Goal: Task Accomplishment & Management: Manage account settings

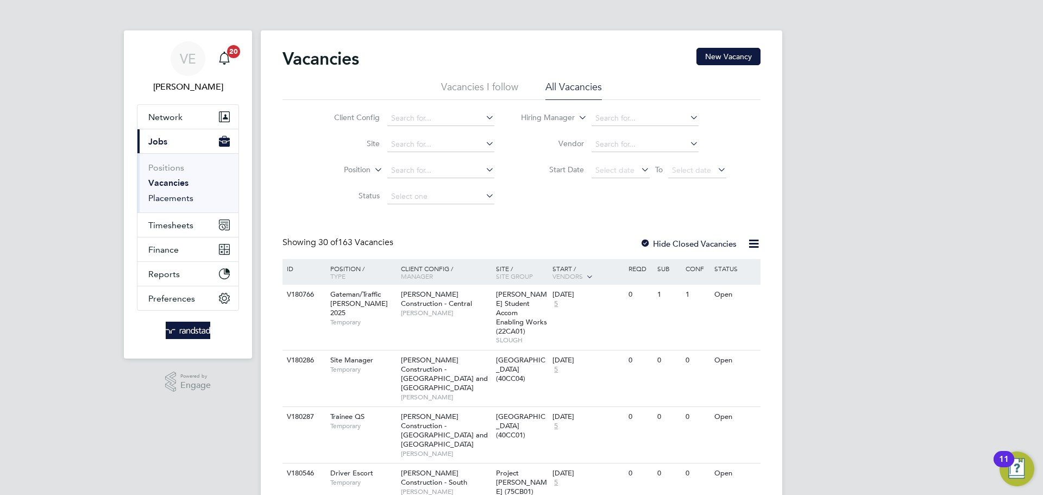
click at [184, 200] on link "Placements" at bounding box center [170, 198] width 45 height 10
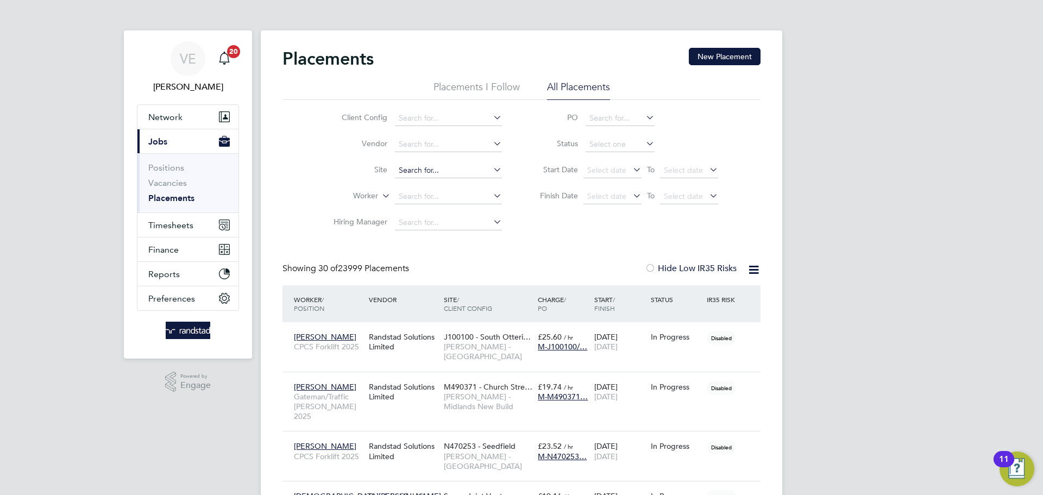
click at [457, 168] on input at bounding box center [448, 170] width 107 height 15
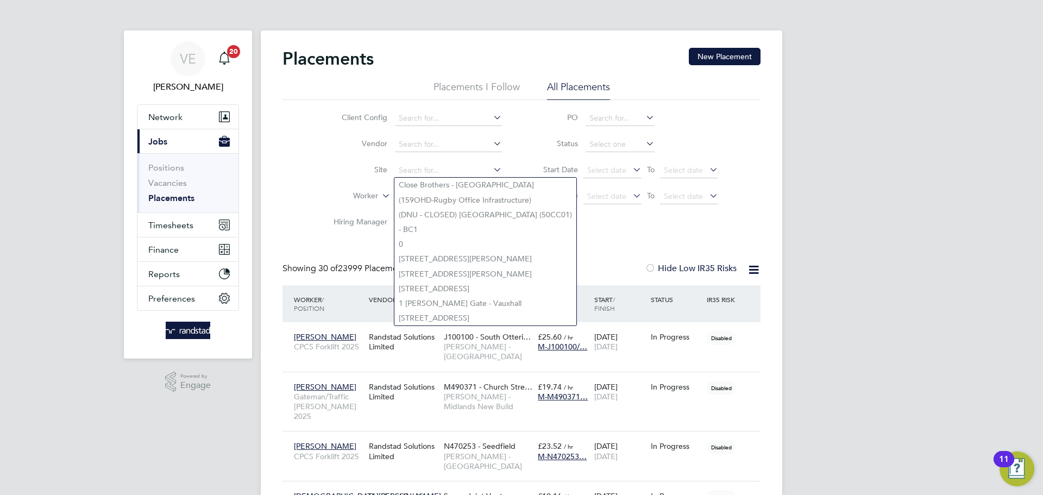
click at [394, 179] on li "Close Brothers - [GEOGRAPHIC_DATA]" at bounding box center [485, 185] width 182 height 15
type input "Close Brothers - [GEOGRAPHIC_DATA]"
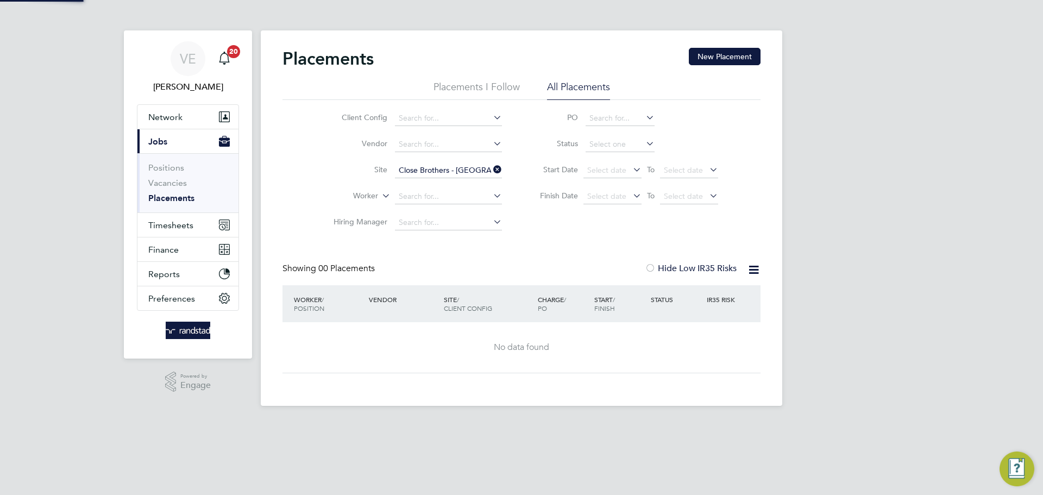
drag, startPoint x: 315, startPoint y: 148, endPoint x: 321, endPoint y: 146, distance: 5.8
click at [321, 146] on li "Vendor" at bounding box center [413, 144] width 204 height 26
click at [432, 196] on input at bounding box center [448, 196] width 107 height 15
click at [491, 172] on icon at bounding box center [491, 169] width 0 height 15
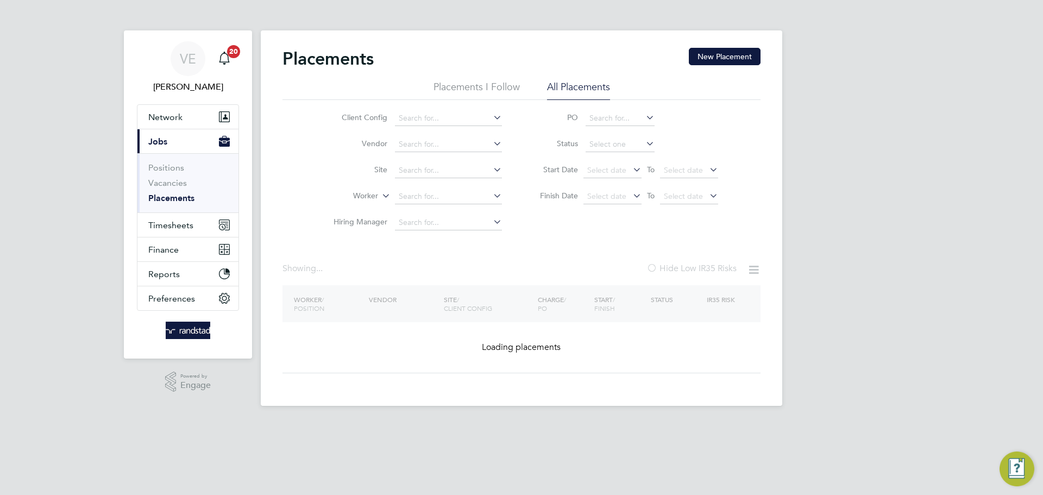
drag, startPoint x: 471, startPoint y: 206, endPoint x: 444, endPoint y: 195, distance: 29.6
click at [471, 206] on li "Worker" at bounding box center [413, 197] width 204 height 26
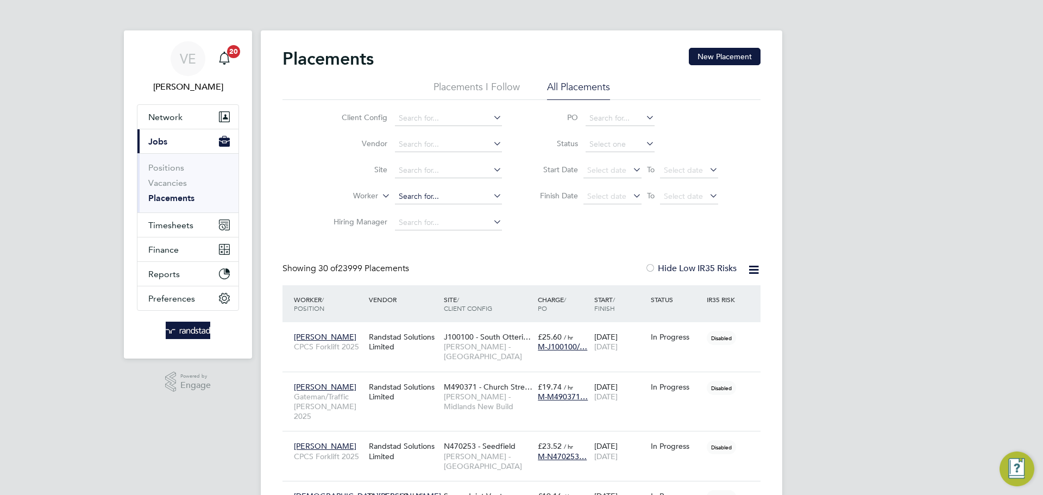
click at [444, 195] on input at bounding box center [448, 196] width 107 height 15
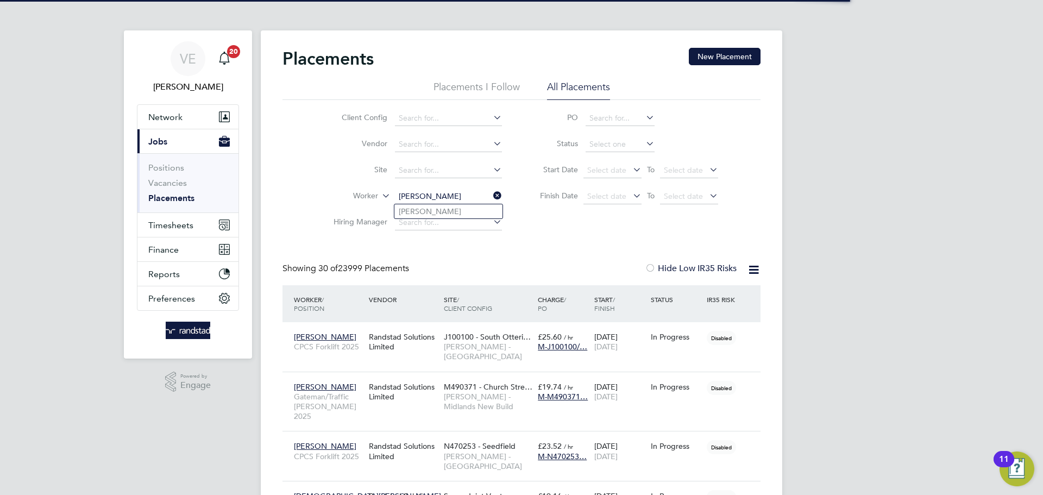
click at [438, 195] on input "[PERSON_NAME]" at bounding box center [448, 196] width 107 height 15
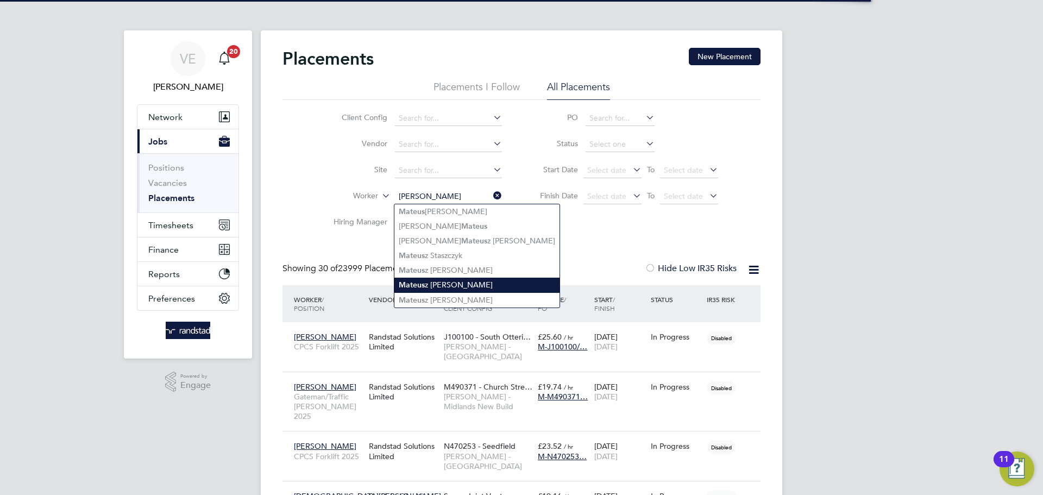
type input "[PERSON_NAME]"
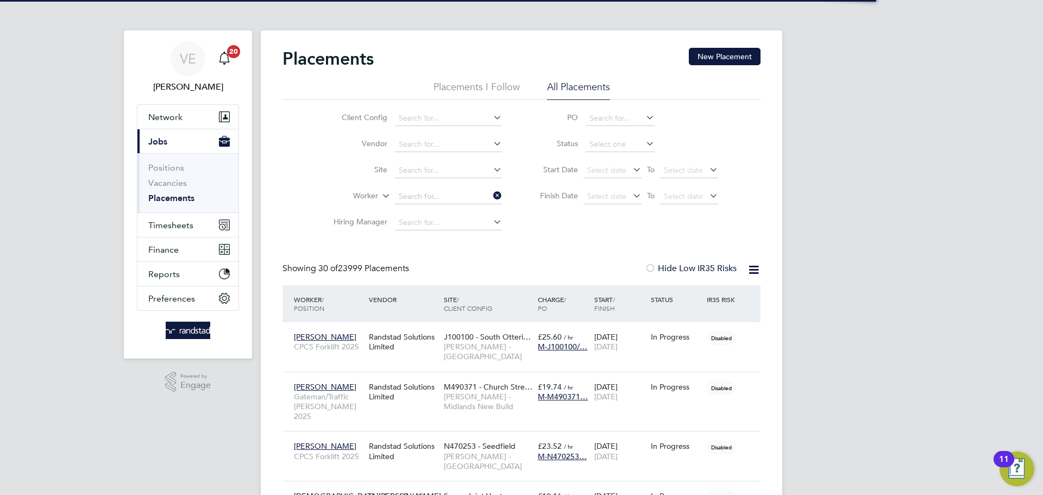
click at [450, 203] on input at bounding box center [448, 196] width 107 height 15
click at [451, 195] on input "mateusz" at bounding box center [448, 196] width 107 height 15
type input "mateusz"
click at [491, 191] on icon at bounding box center [491, 195] width 0 height 15
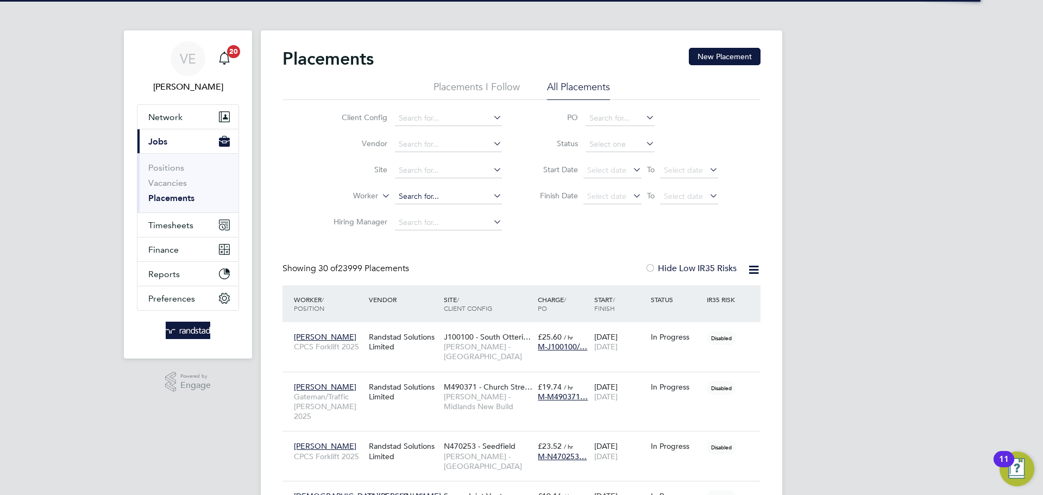
click at [471, 198] on input at bounding box center [448, 196] width 107 height 15
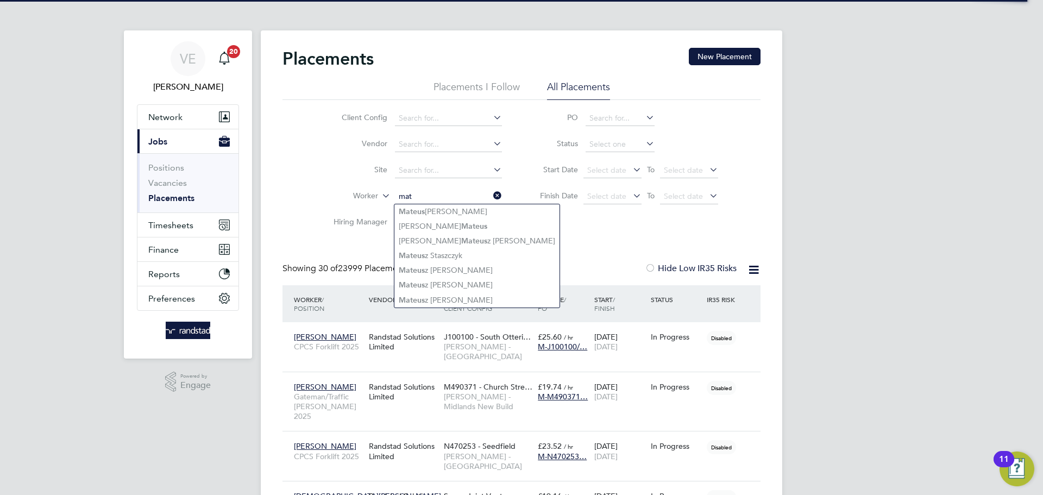
click at [458, 278] on li "[PERSON_NAME]" at bounding box center [476, 284] width 165 height 15
type input "[PERSON_NAME]"
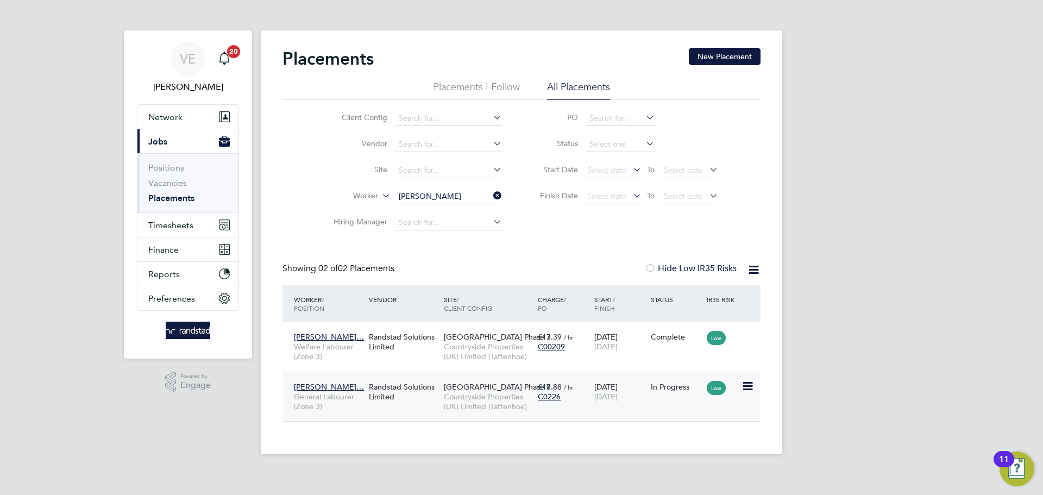
click at [645, 405] on div "[DATE] [DATE]" at bounding box center [619, 391] width 56 height 30
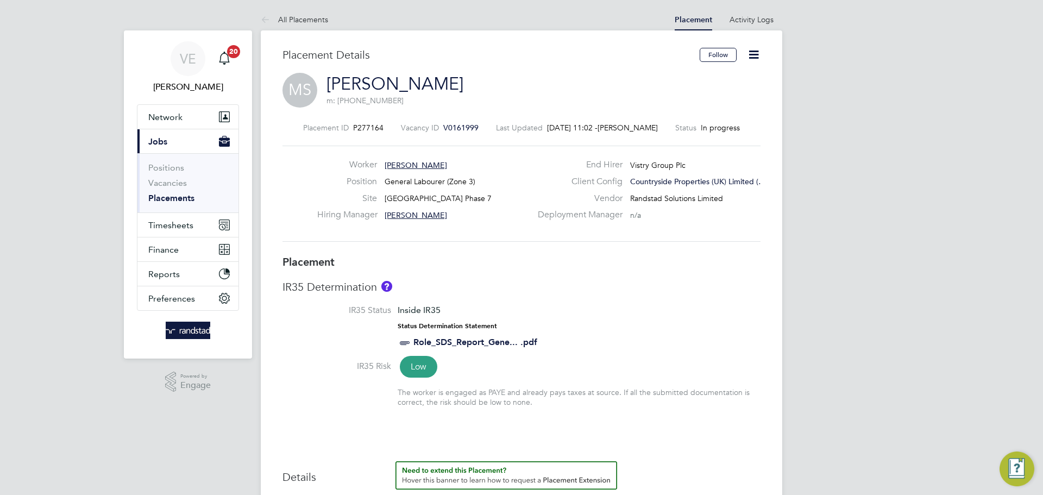
click at [463, 128] on span "V0161999" at bounding box center [460, 128] width 35 height 10
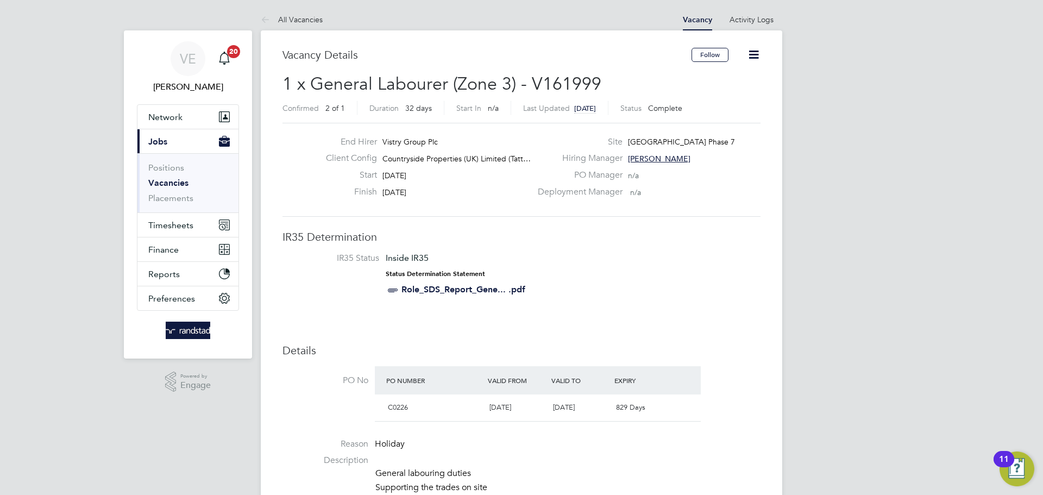
click at [747, 54] on icon at bounding box center [754, 55] width 14 height 14
click at [738, 90] on li "Update Status" at bounding box center [727, 95] width 63 height 15
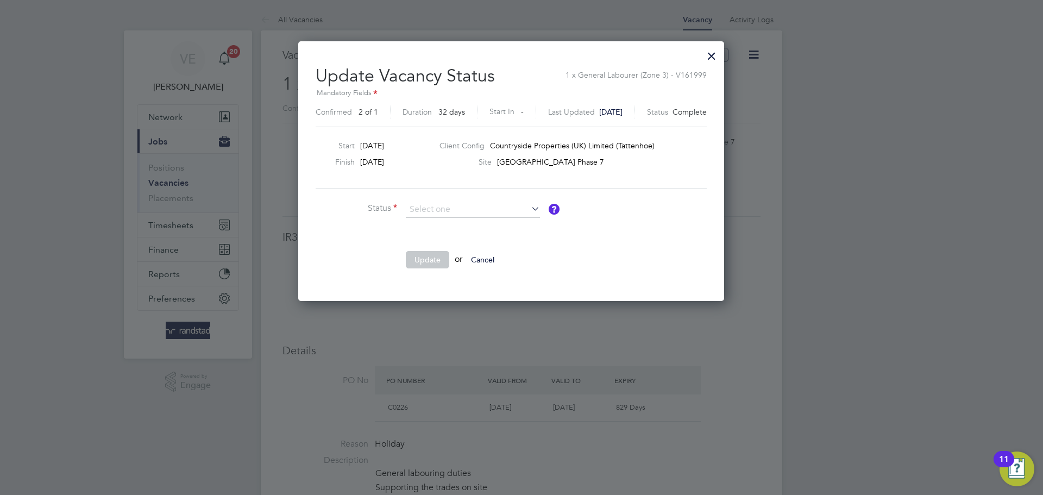
click at [457, 226] on li "Open" at bounding box center [472, 224] width 135 height 14
type input "Open"
click at [422, 262] on button "Update" at bounding box center [427, 259] width 43 height 17
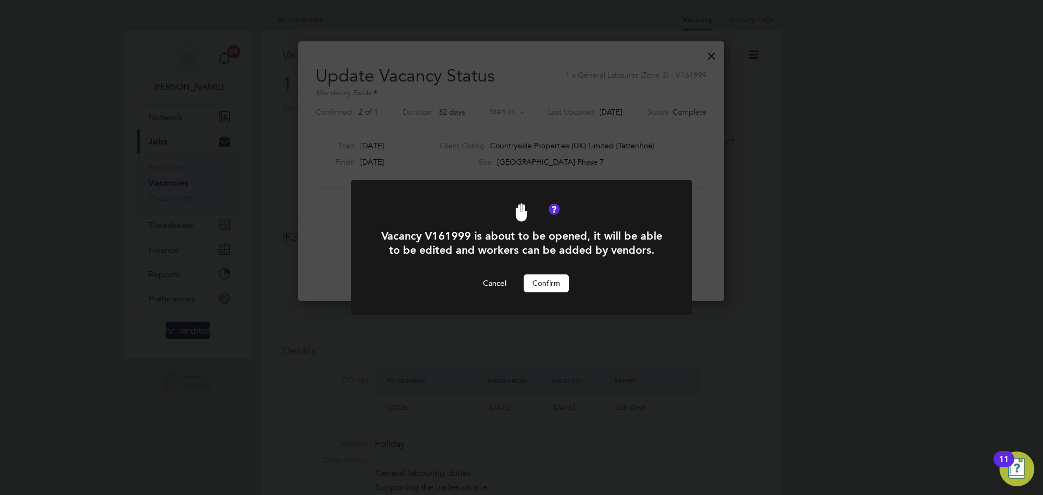
click at [555, 286] on button "Confirm" at bounding box center [545, 282] width 45 height 17
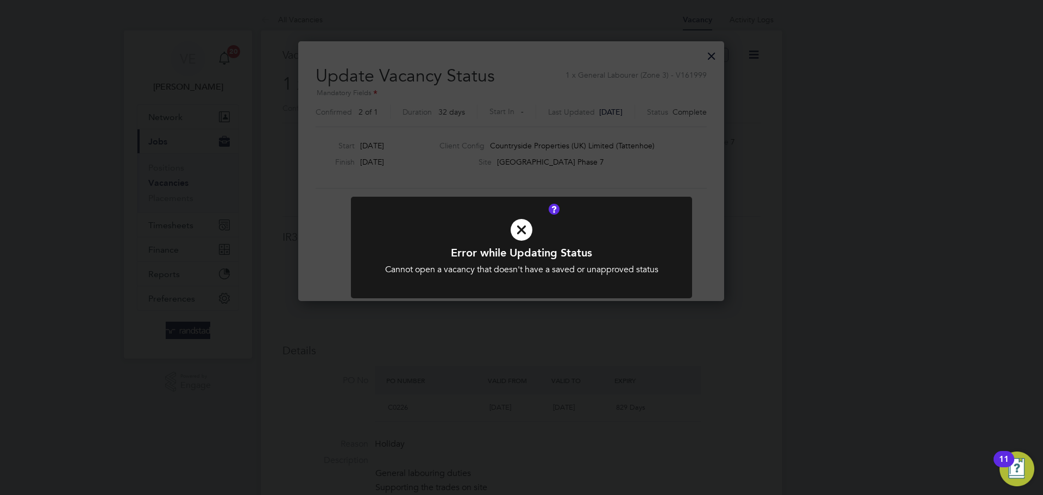
click at [608, 166] on div "Error while Updating Status Cannot open a vacancy that doesn't have a saved or …" at bounding box center [521, 247] width 1043 height 495
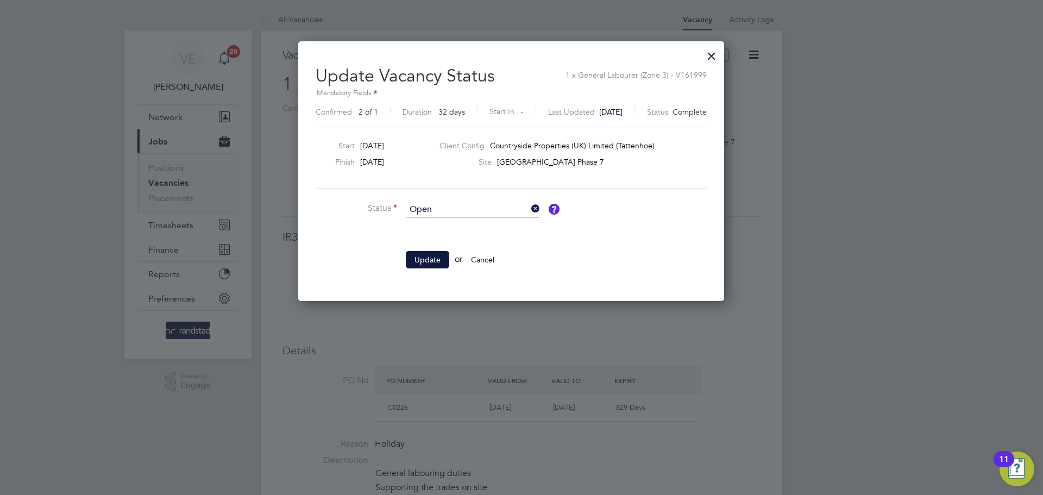
click at [721, 56] on div at bounding box center [712, 53] width 20 height 20
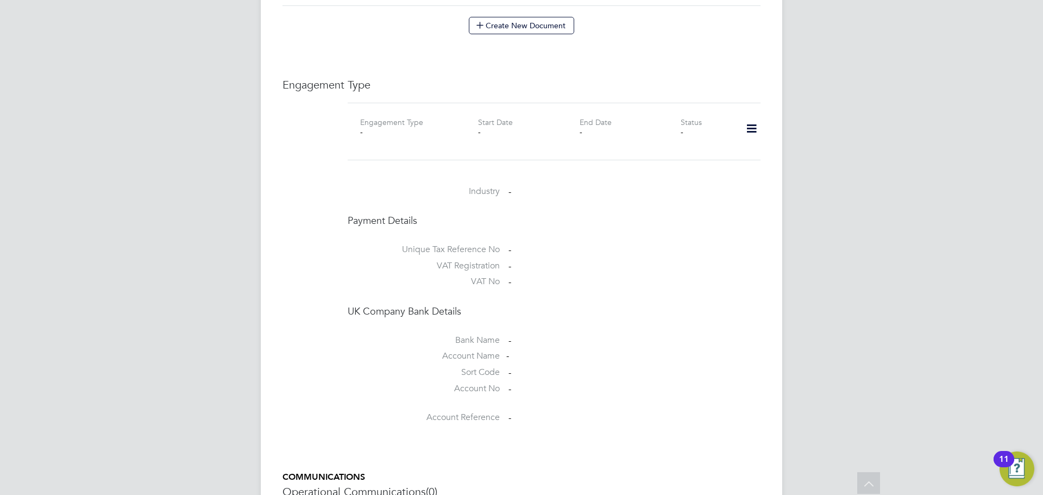
scroll to position [546, 0]
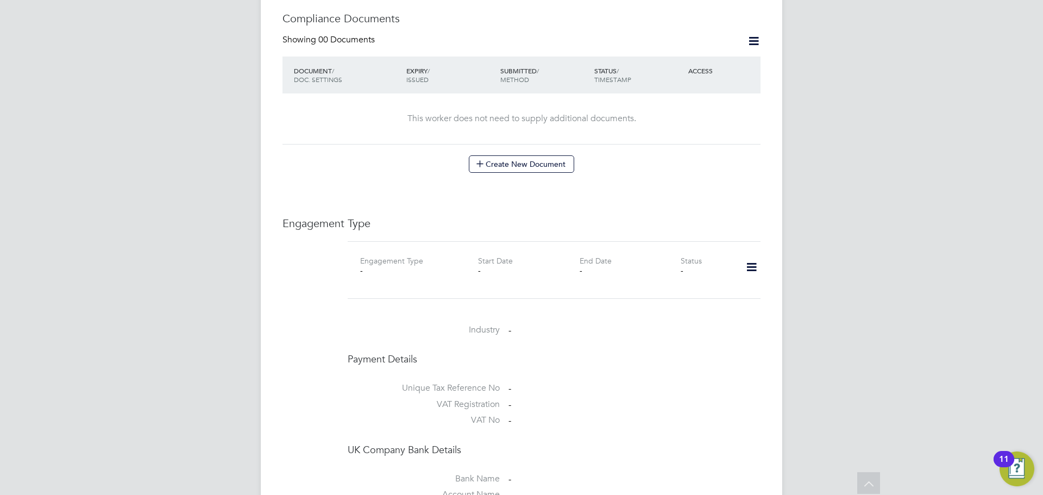
click at [755, 262] on icon at bounding box center [751, 267] width 19 height 25
click at [698, 302] on li "Add Engagement Type" at bounding box center [695, 302] width 123 height 15
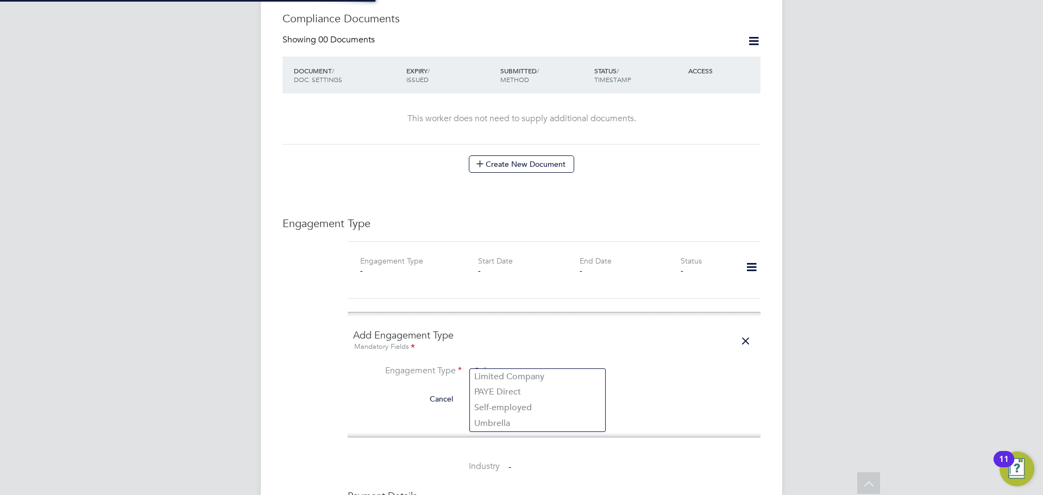
click at [510, 366] on input at bounding box center [537, 371] width 134 height 15
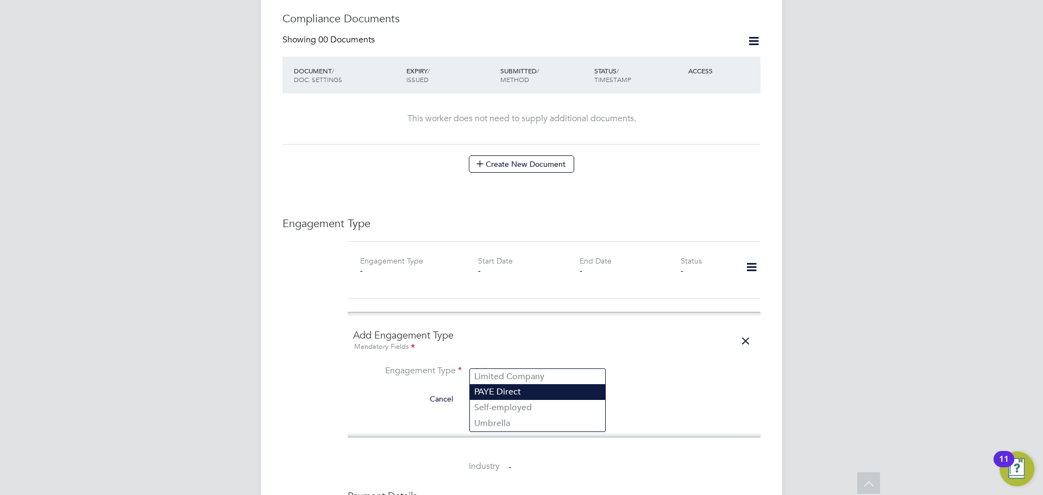
click at [531, 389] on li "PAYE Direct" at bounding box center [537, 392] width 135 height 16
type input "PAYE Direct"
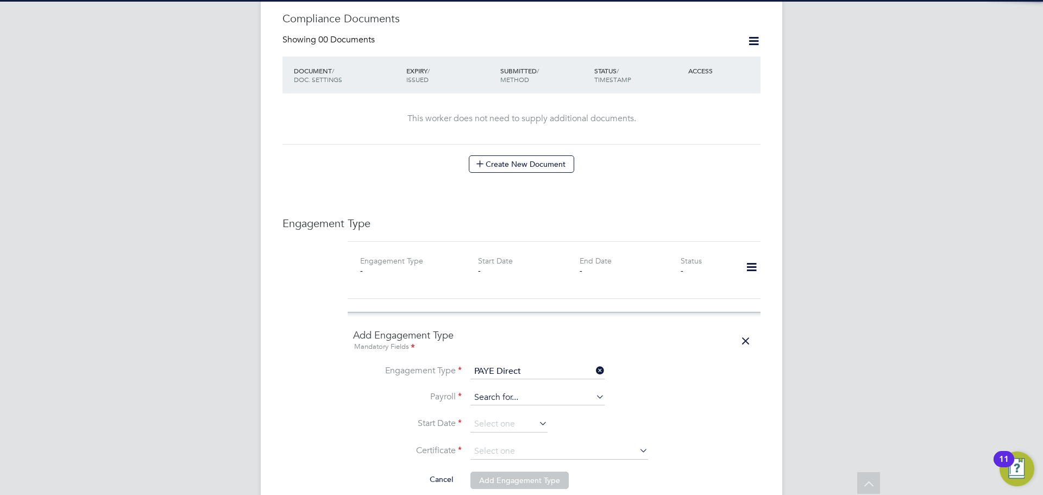
click at [534, 390] on input at bounding box center [537, 397] width 134 height 15
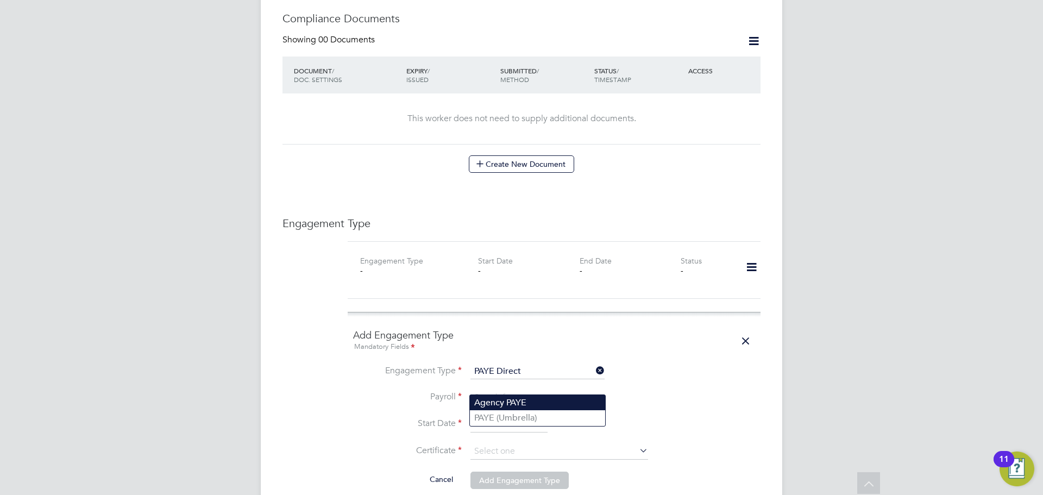
click at [529, 406] on li "Agency PAYE" at bounding box center [537, 403] width 135 height 16
type input "Agency PAYE"
click at [516, 416] on input at bounding box center [508, 424] width 77 height 16
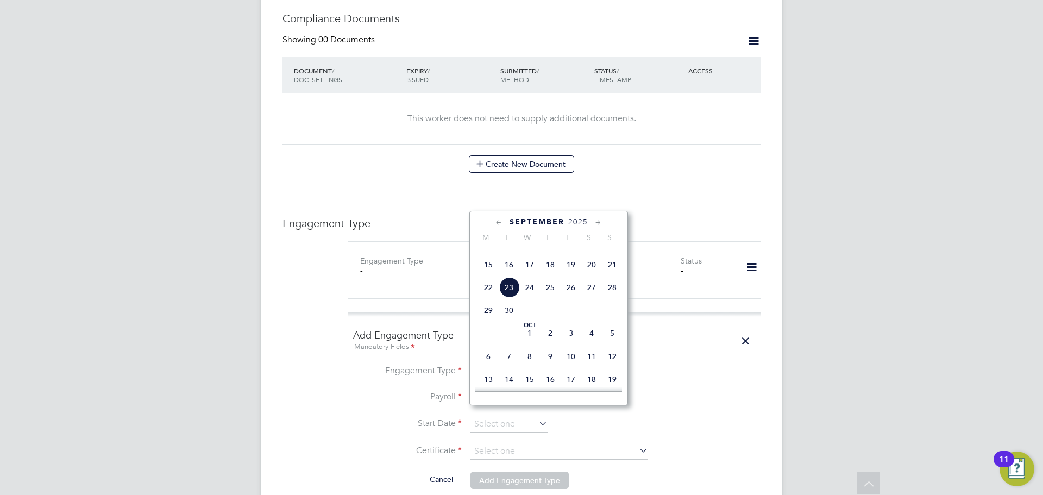
click at [490, 275] on span "15" at bounding box center [488, 264] width 21 height 21
type input "[DATE]"
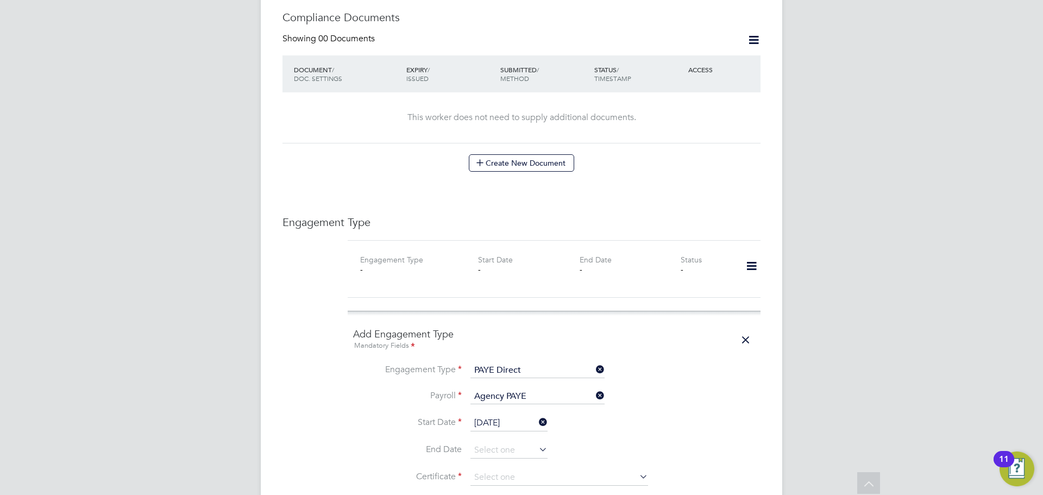
scroll to position [552, 0]
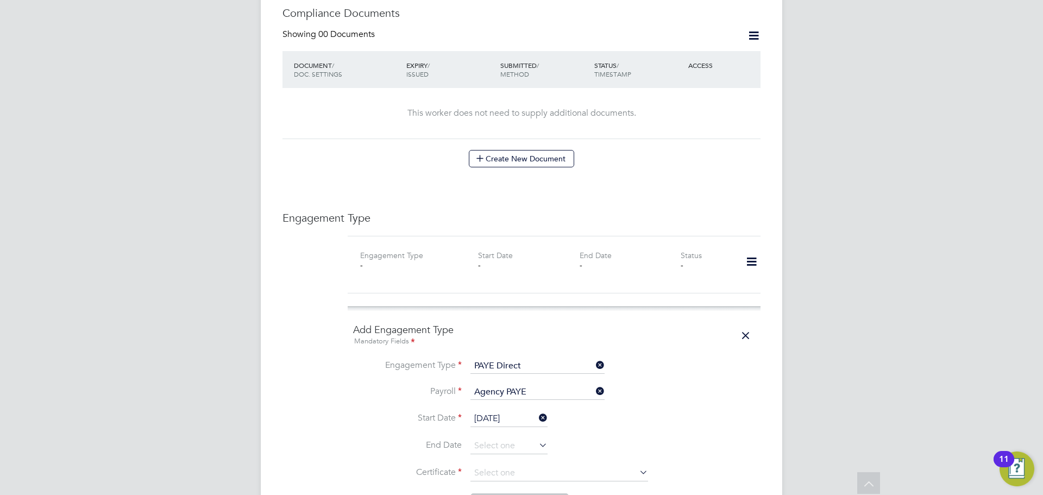
click at [564, 450] on li "End Date" at bounding box center [554, 451] width 402 height 27
click at [566, 465] on input at bounding box center [559, 473] width 178 height 16
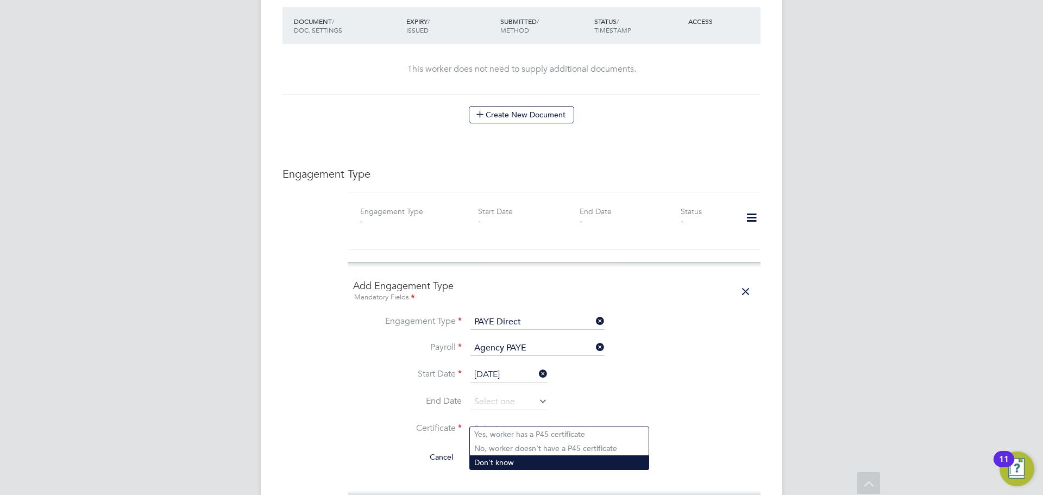
click at [558, 463] on li "Don't know" at bounding box center [559, 462] width 179 height 14
type input "Don't know"
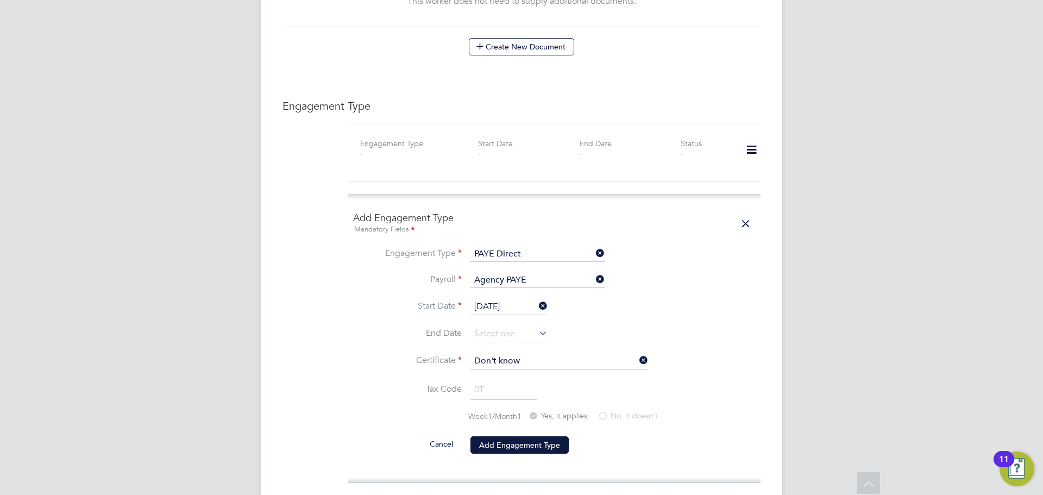
scroll to position [664, 0]
click at [521, 442] on li "Cancel Add Engagement Type" at bounding box center [554, 449] width 402 height 30
click at [519, 420] on li "Week1/Month1 Yes, it applies No, it doesn't" at bounding box center [554, 422] width 402 height 24
click at [517, 435] on button "Add Engagement Type" at bounding box center [519, 443] width 98 height 17
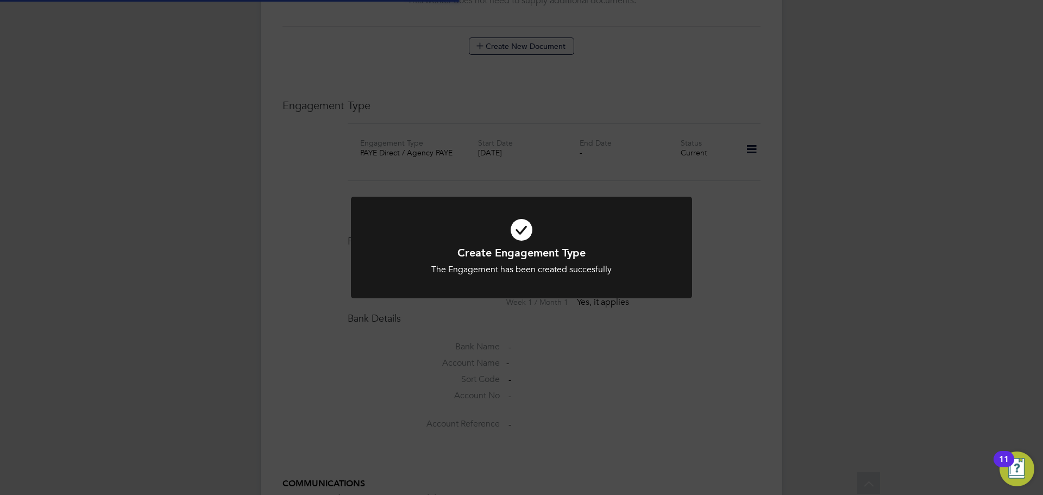
drag, startPoint x: 519, startPoint y: 379, endPoint x: 493, endPoint y: 245, distance: 136.0
click at [520, 369] on div "Create Engagement Type The Engagement has been created succesfully Cancel Okay" at bounding box center [521, 247] width 1043 height 495
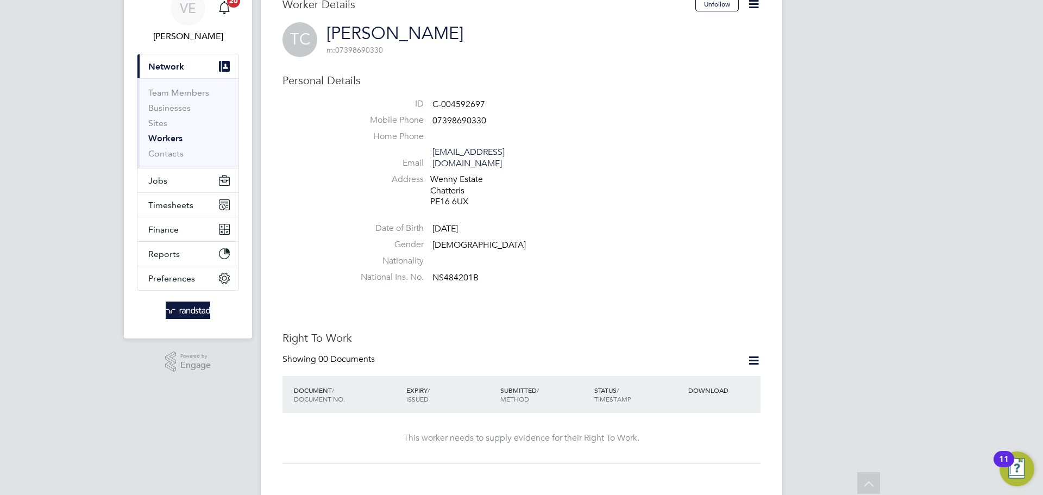
scroll to position [0, 0]
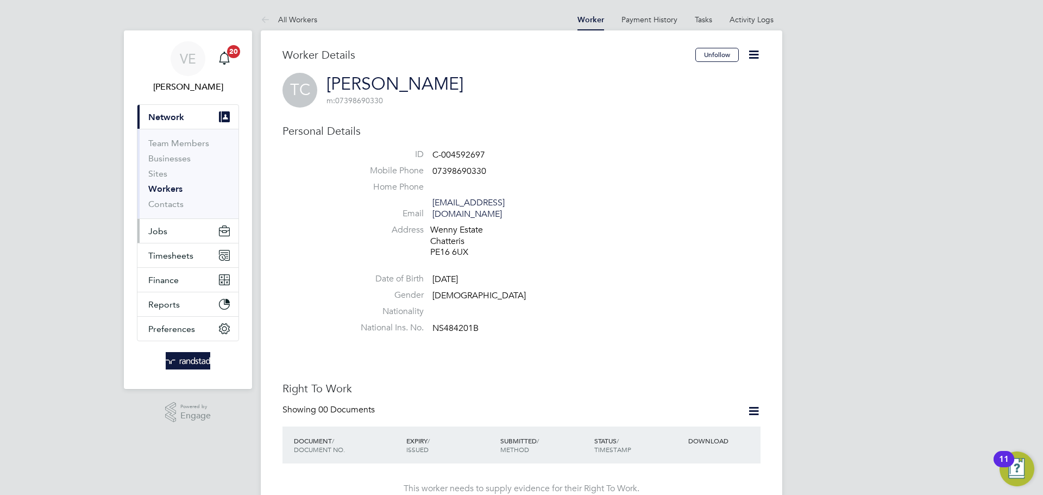
click at [175, 230] on button "Jobs" at bounding box center [187, 231] width 101 height 24
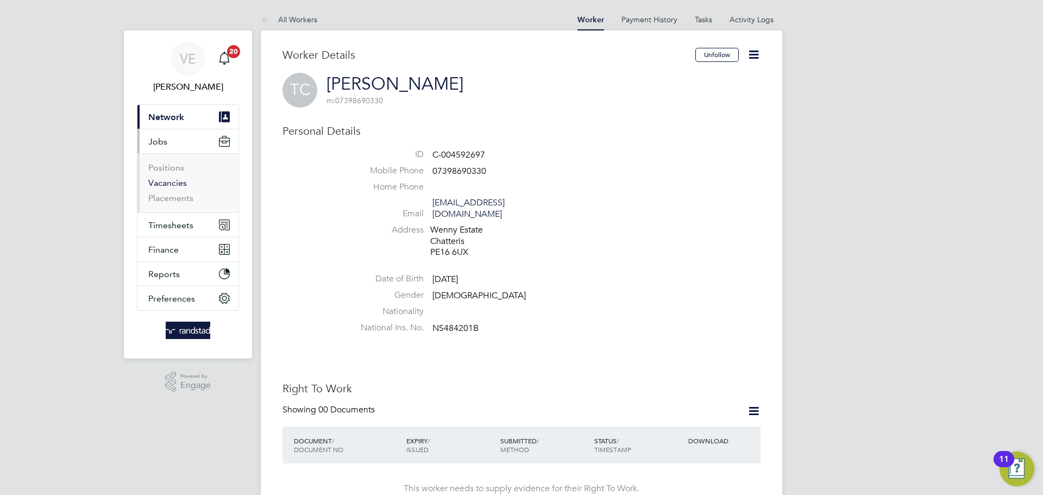
click at [170, 185] on link "Vacancies" at bounding box center [167, 183] width 39 height 10
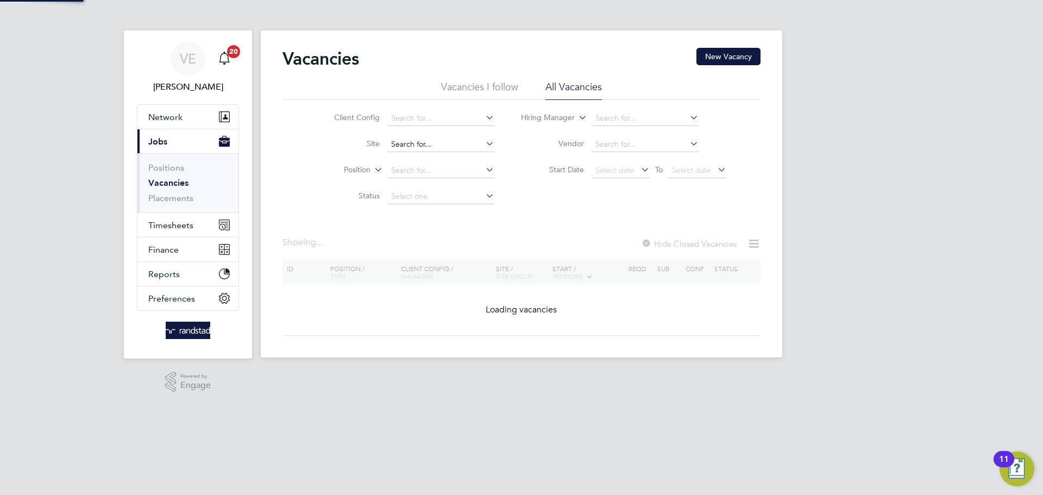
click at [418, 138] on input at bounding box center [440, 144] width 107 height 15
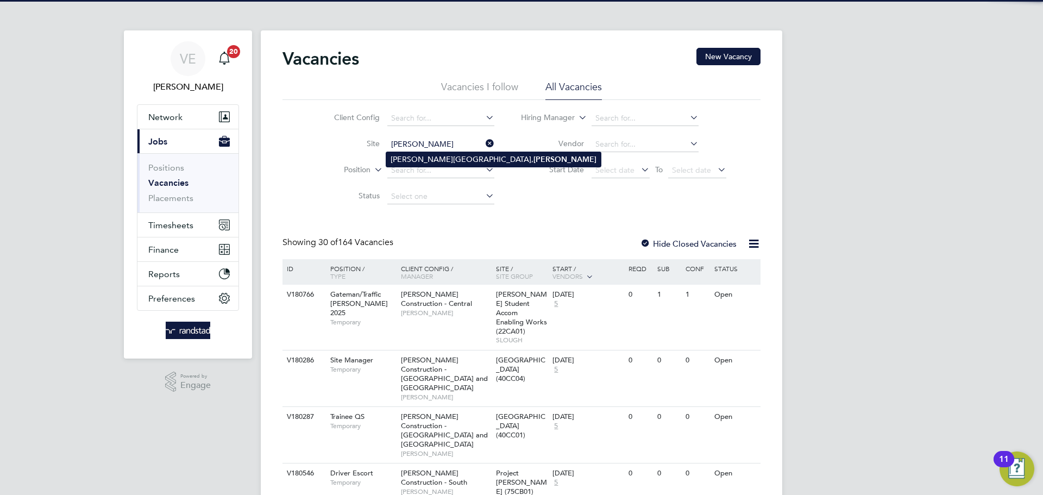
click at [449, 158] on li "Cherry Wood Place, Soham" at bounding box center [493, 159] width 214 height 15
type input "Cherry Wood Place, Soham"
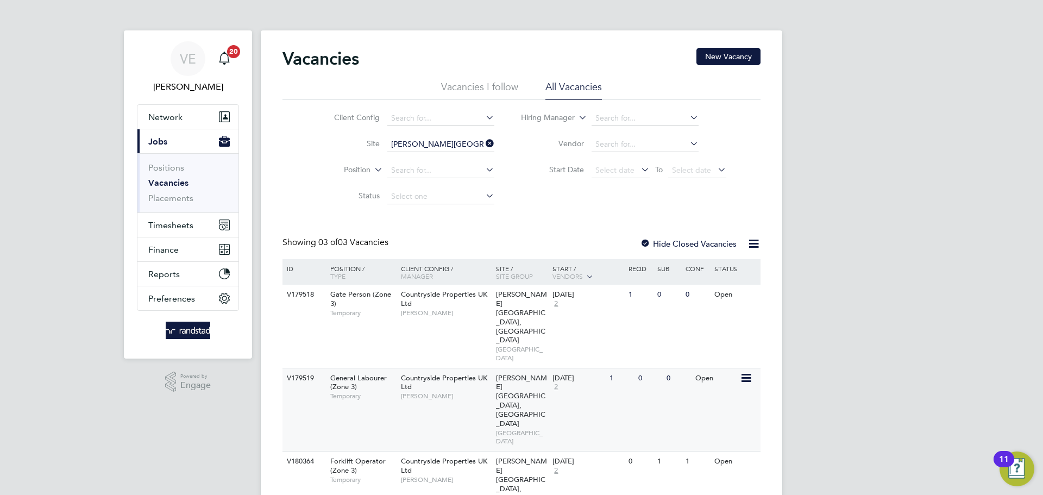
click at [476, 373] on span "Countryside Properties UK Ltd" at bounding box center [444, 382] width 86 height 18
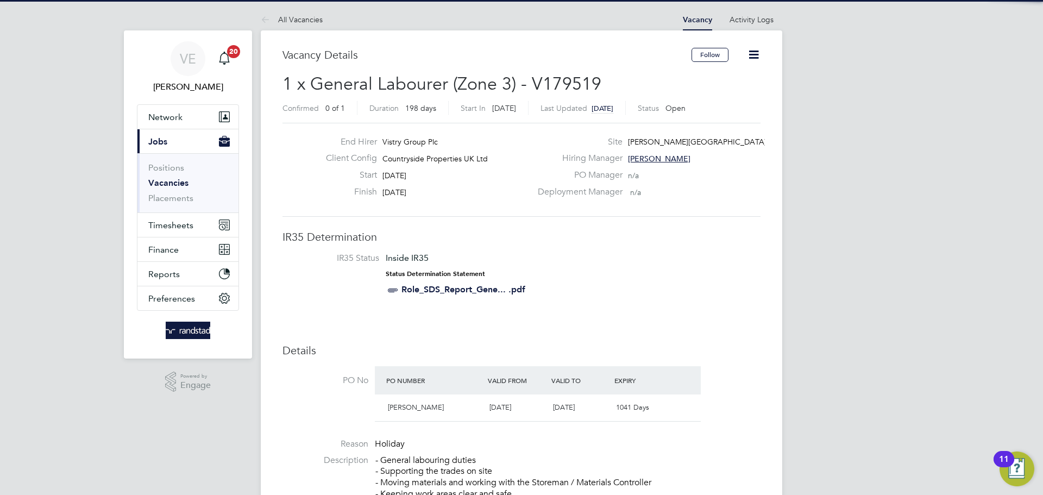
click at [754, 51] on icon at bounding box center [754, 55] width 14 height 14
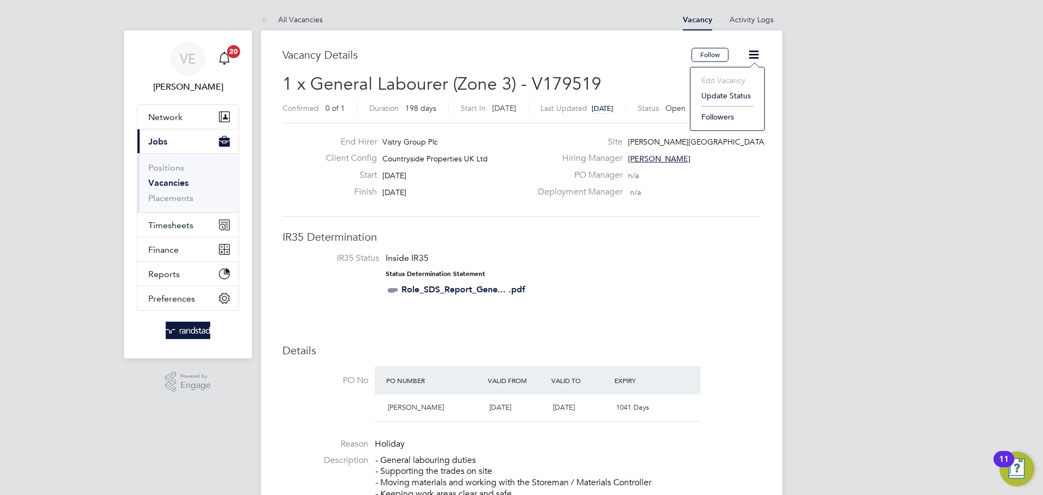
click at [664, 287] on li "IR35 Status Inside IR35 Status Determination Statement Role_SDS_Report_Gene... …" at bounding box center [521, 276] width 456 height 47
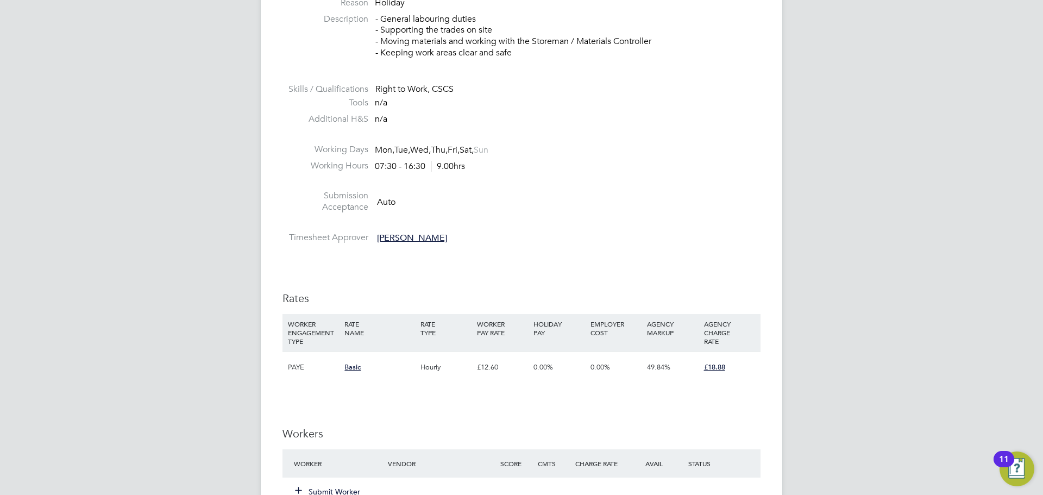
scroll to position [561, 0]
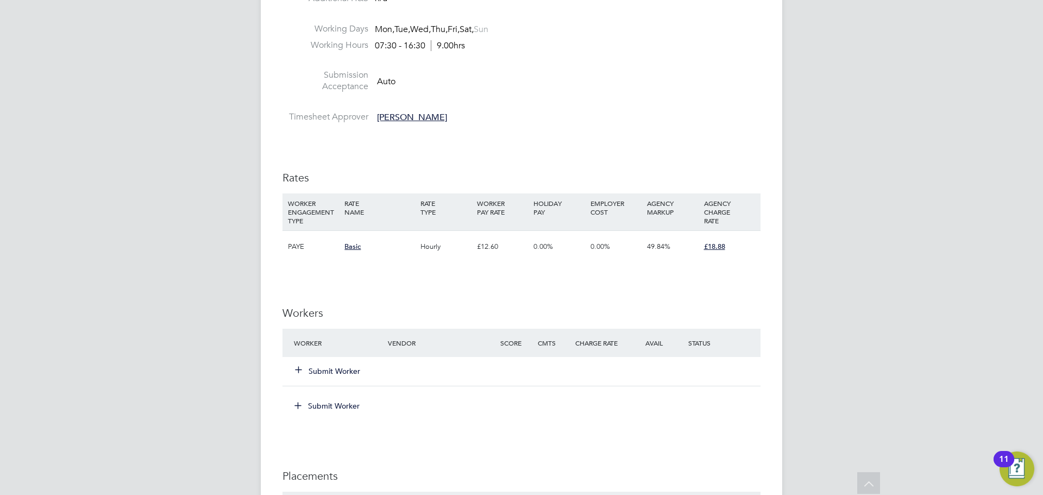
click at [324, 374] on button "Submit Worker" at bounding box center [327, 370] width 65 height 11
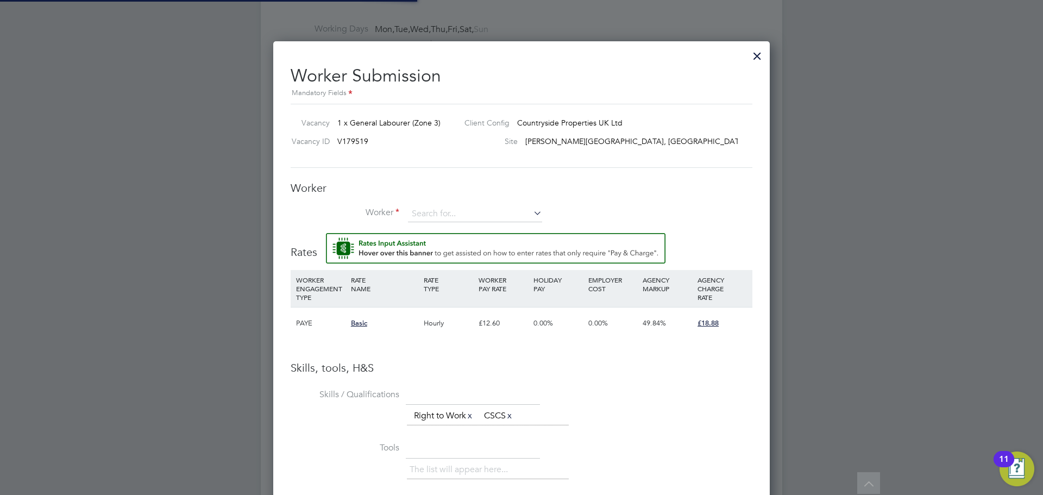
scroll to position [699, 497]
click at [441, 203] on div "Worker Worker Worker Engagement Type" at bounding box center [522, 207] width 462 height 52
click at [449, 204] on div "Worker Worker Worker Engagement Type" at bounding box center [522, 207] width 462 height 52
click at [450, 209] on input at bounding box center [475, 214] width 134 height 16
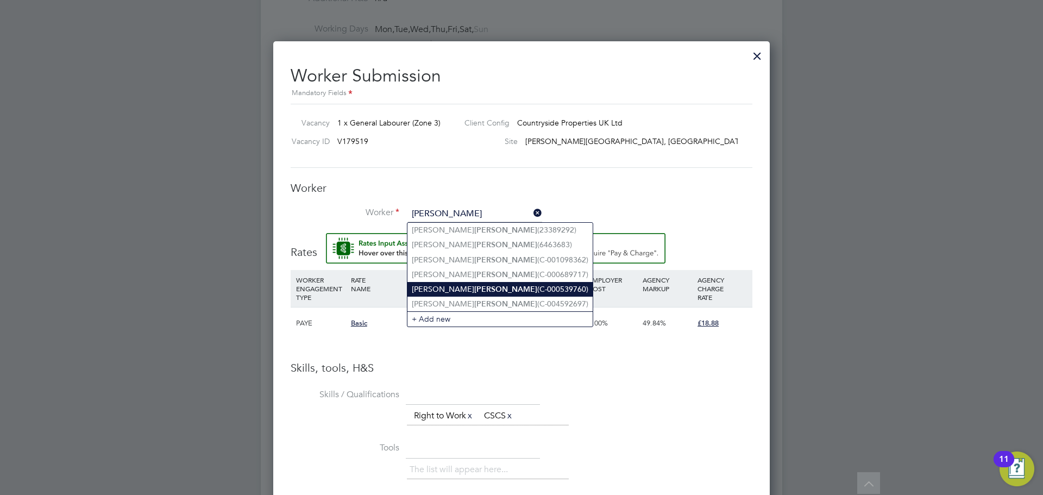
type input "coleman"
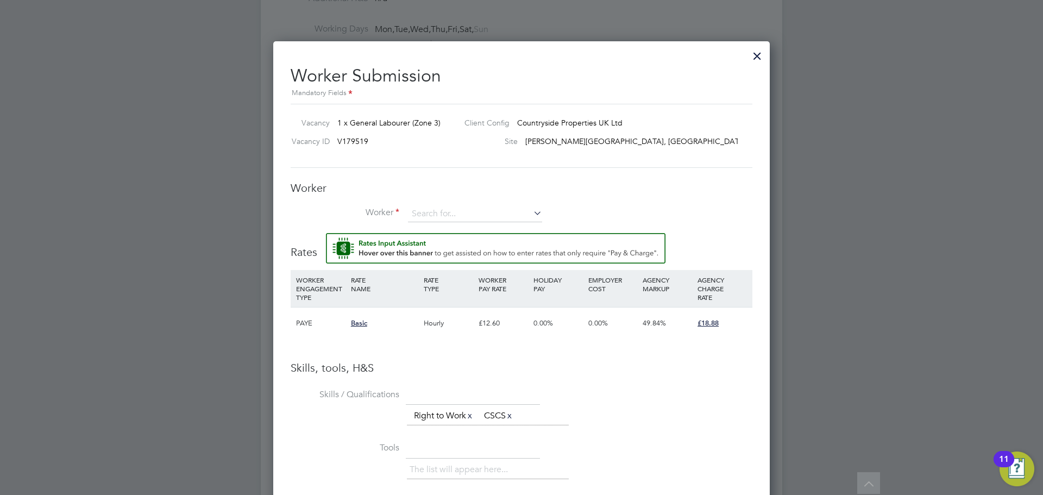
drag, startPoint x: 489, startPoint y: 292, endPoint x: 457, endPoint y: 230, distance: 70.0
click at [466, 248] on div "All Vacancies Vacancy Activity Logs Vacancy Activity Logs All Vacancies Vacancy…" at bounding box center [521, 146] width 521 height 1398
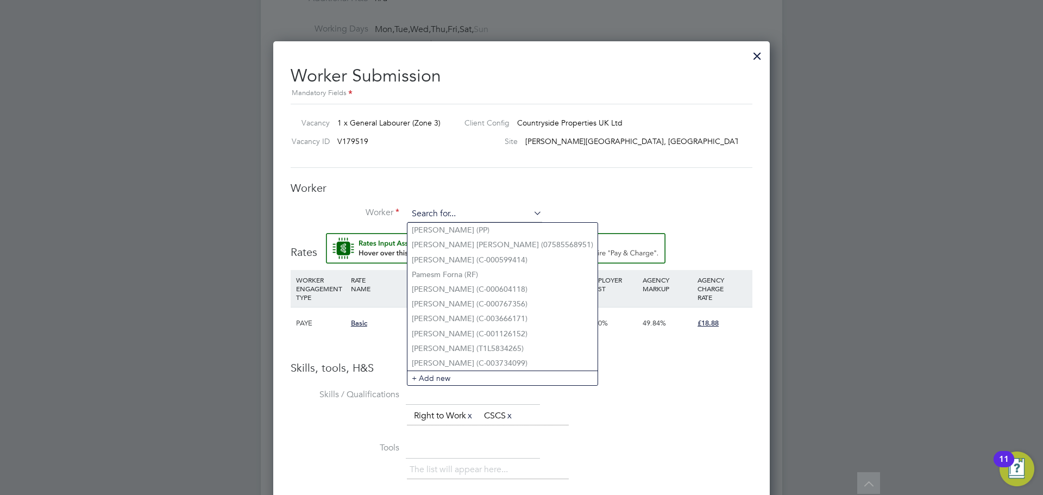
click at [448, 208] on input at bounding box center [475, 214] width 134 height 16
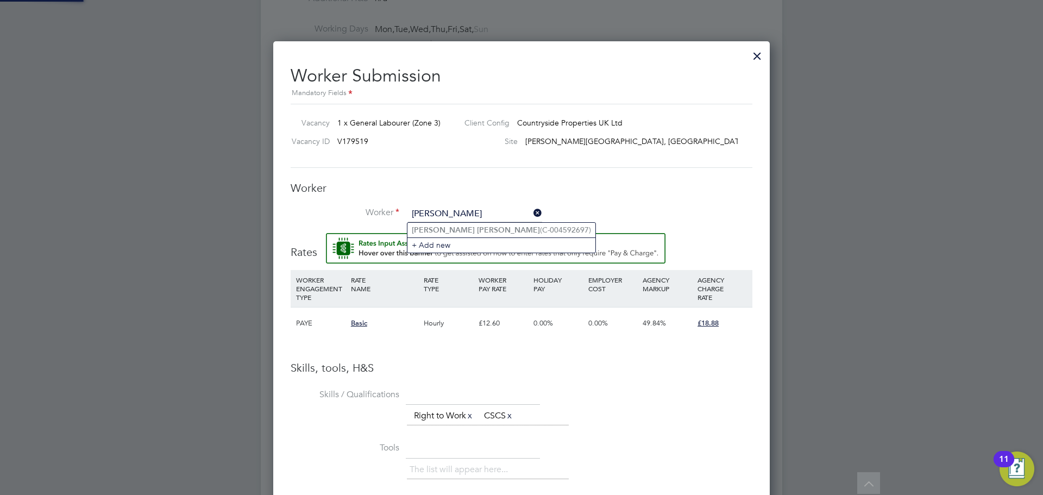
type input "timothy coleman"
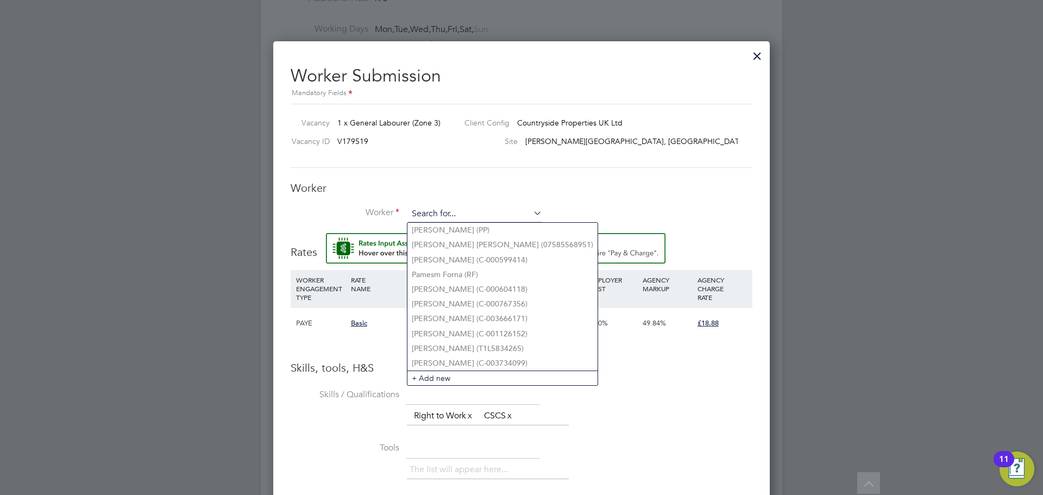
click at [467, 213] on input at bounding box center [475, 214] width 134 height 16
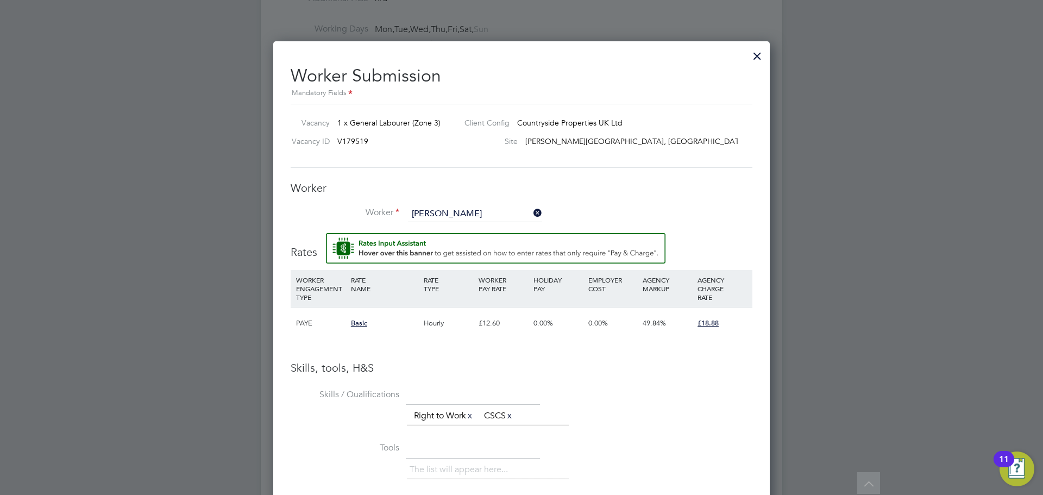
click at [477, 297] on li "Timothy Coleman (C-004592697)" at bounding box center [499, 303] width 185 height 15
type input "Timothy Coleman (C-004592697)"
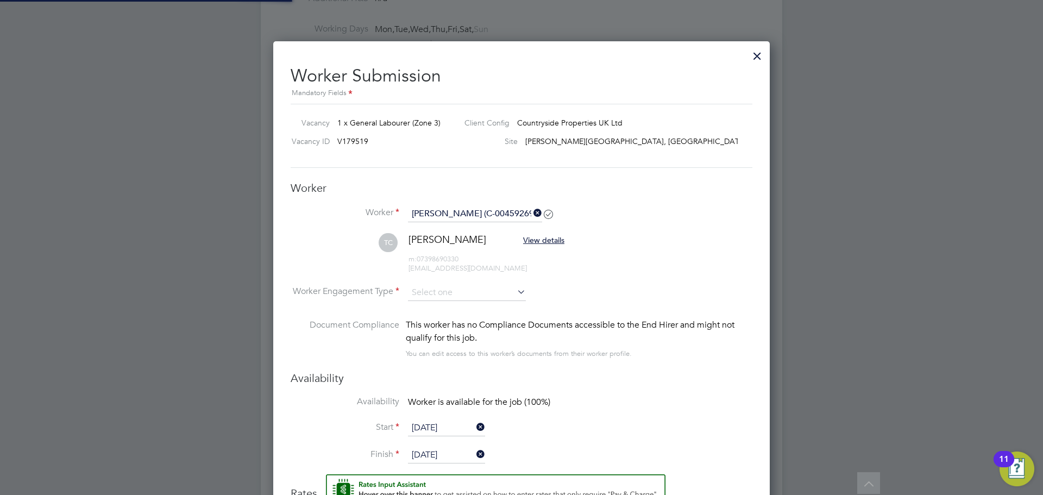
scroll to position [941, 497]
click at [445, 291] on input at bounding box center [467, 293] width 118 height 16
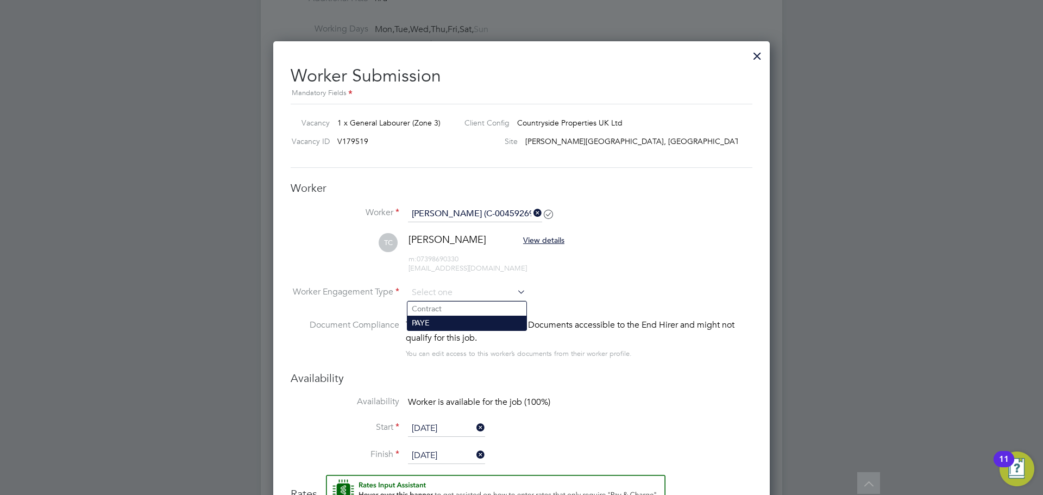
click at [456, 319] on li "PAYE" at bounding box center [466, 322] width 119 height 14
type input "PAYE"
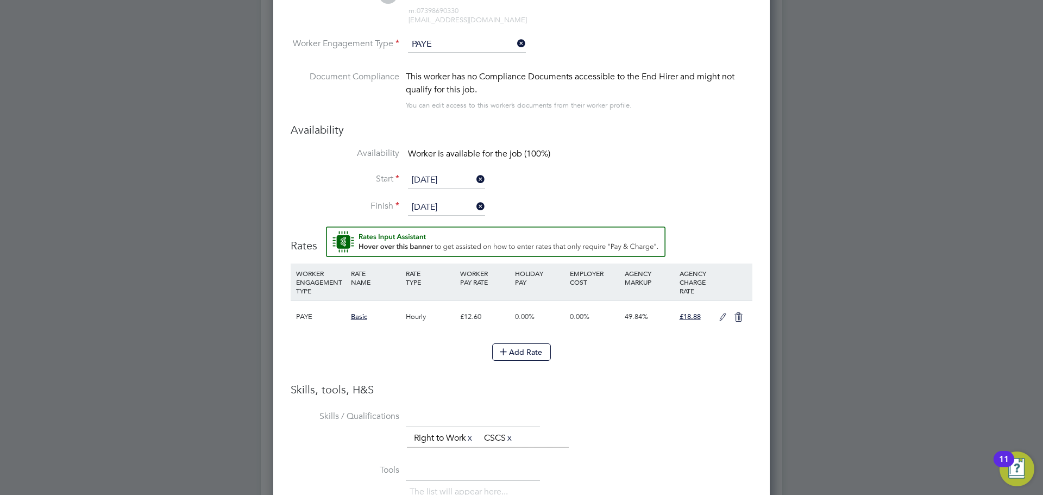
click at [723, 319] on icon at bounding box center [723, 317] width 14 height 9
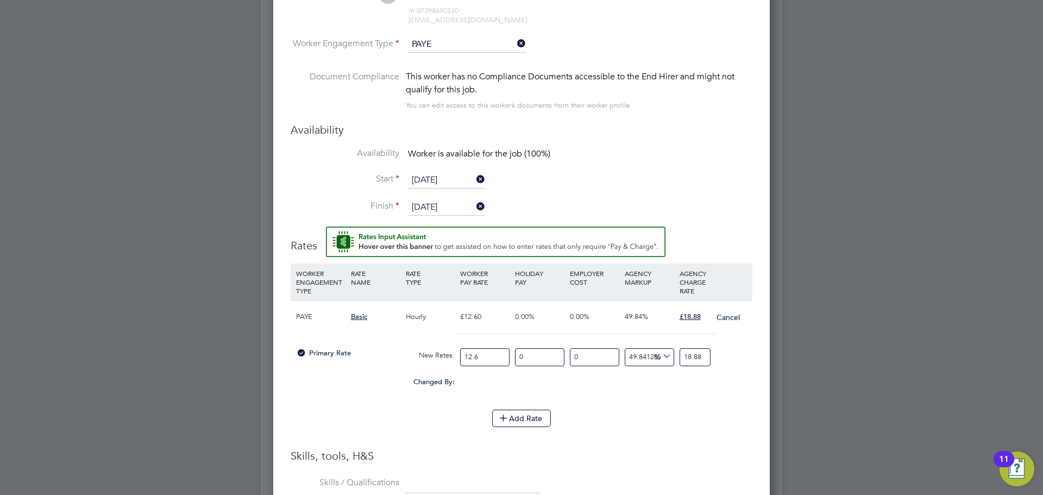
drag, startPoint x: 494, startPoint y: 362, endPoint x: 369, endPoint y: 364, distance: 124.9
click at [369, 364] on div "Primary Rate New Rates: 12.6 0 n/a 0 n/a 49.84126984126984 0 % 18.88" at bounding box center [522, 357] width 462 height 29
type input "1"
type input "1.4984126984126984"
type input "14"
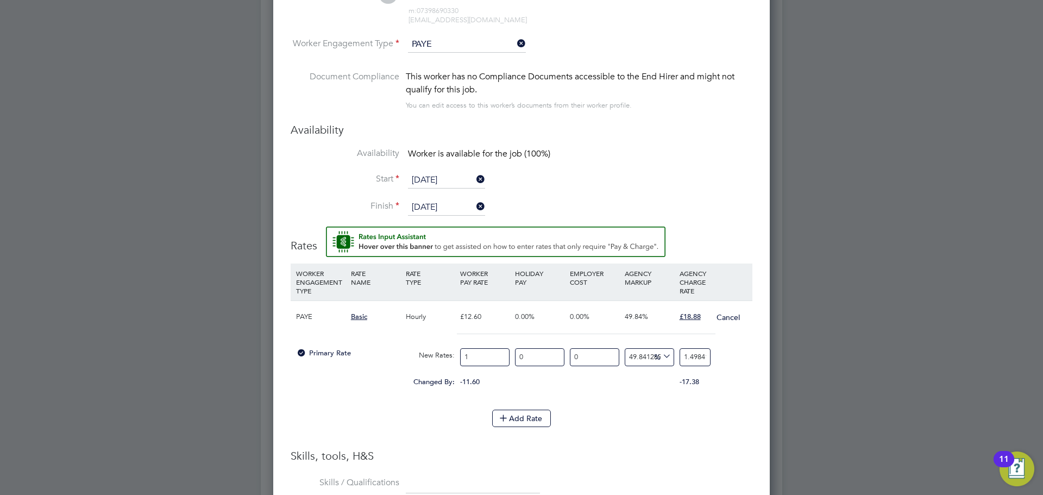
type input "20.977777777777778"
type input "14.1"
type input "21.127619047619046"
type input "14.12"
type input "21.157587301587302"
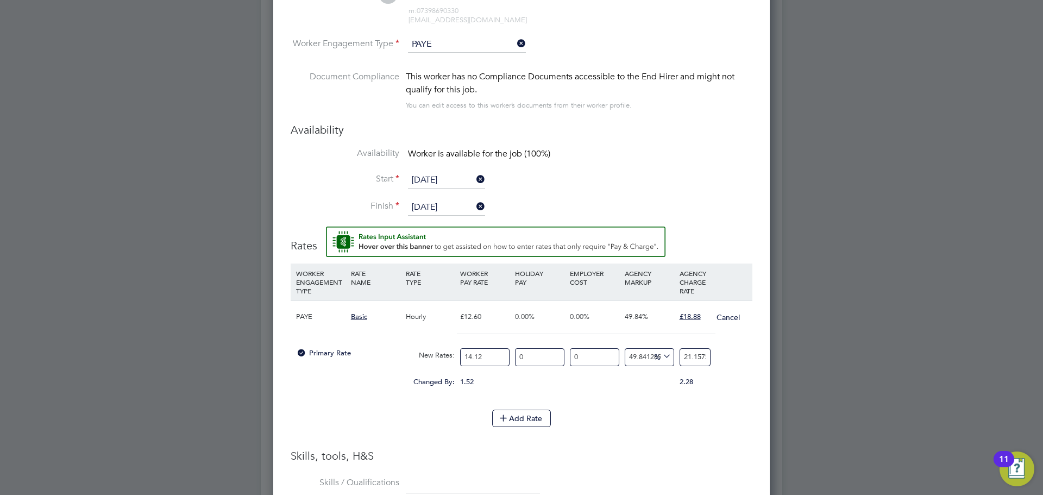
type input "14.12"
drag, startPoint x: 677, startPoint y: 358, endPoint x: 683, endPoint y: 357, distance: 6.6
click at [683, 357] on div "21.157587301587302" at bounding box center [695, 357] width 36 height 29
drag, startPoint x: 682, startPoint y: 360, endPoint x: 815, endPoint y: 387, distance: 135.1
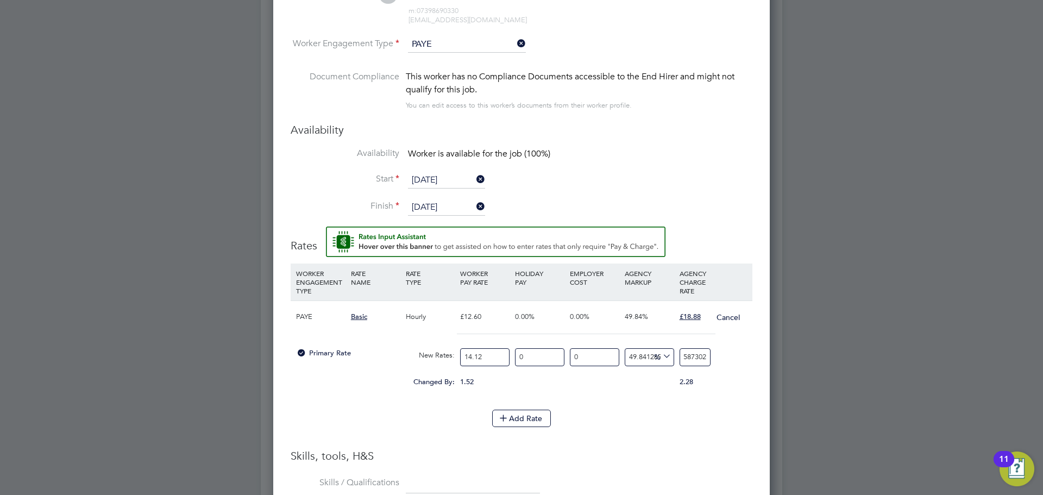
type input "-92.91784702549575"
type input "1"
type input "27.478753541076486"
type input "18"
type input "33.14447592067989"
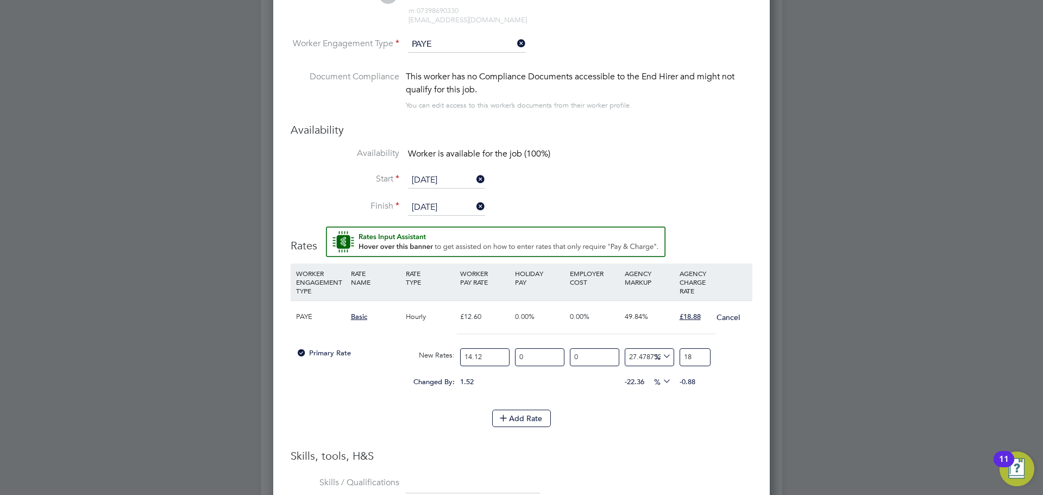
type input "18.8"
type input "33.711048158640224"
type input "18.88"
click at [662, 430] on li "Add Rate" at bounding box center [522, 423] width 462 height 28
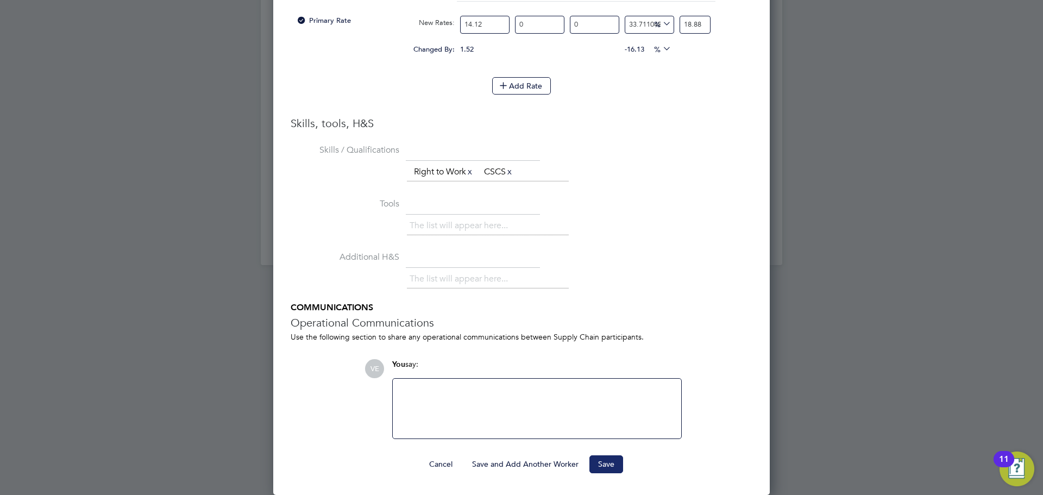
click at [617, 465] on button "Save" at bounding box center [606, 463] width 34 height 17
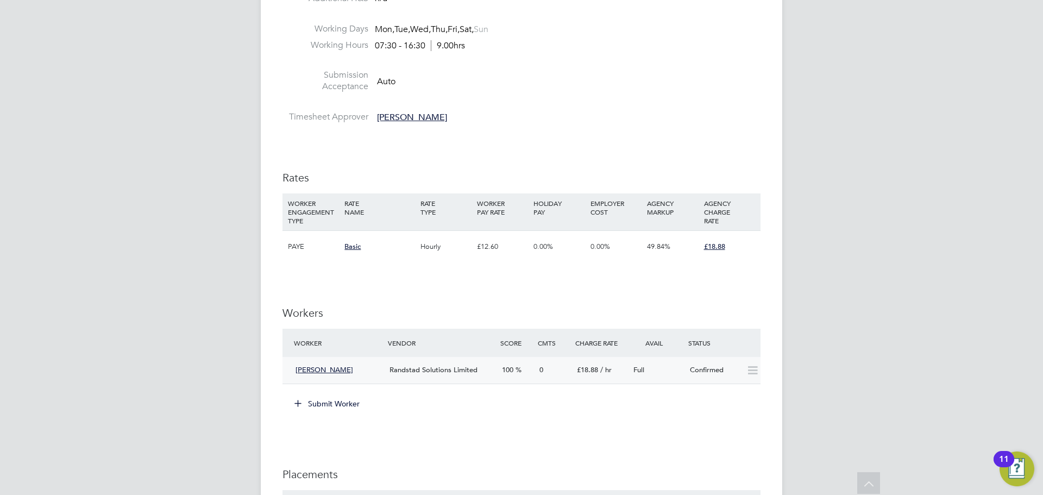
click at [737, 370] on div "Confirmed" at bounding box center [713, 370] width 56 height 18
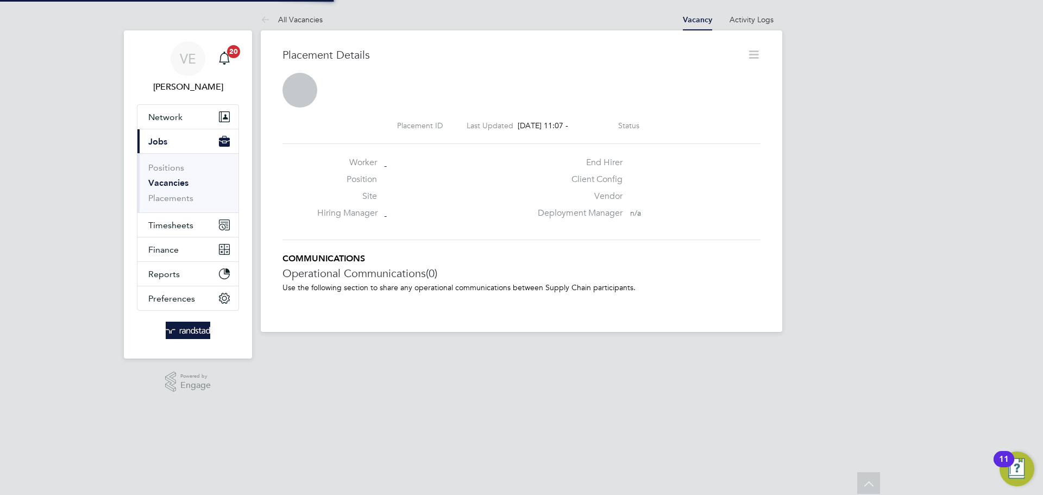
scroll to position [5, 5]
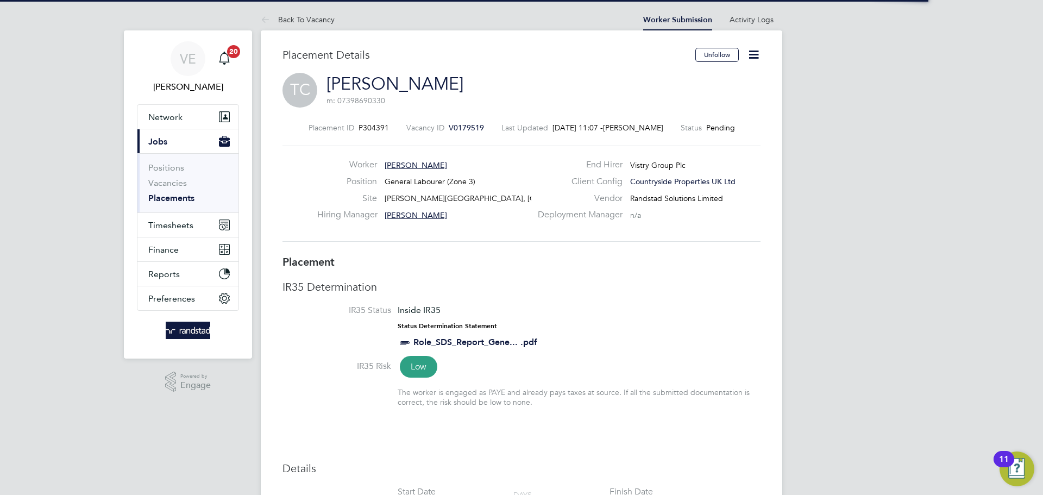
click at [759, 58] on icon at bounding box center [754, 55] width 14 height 14
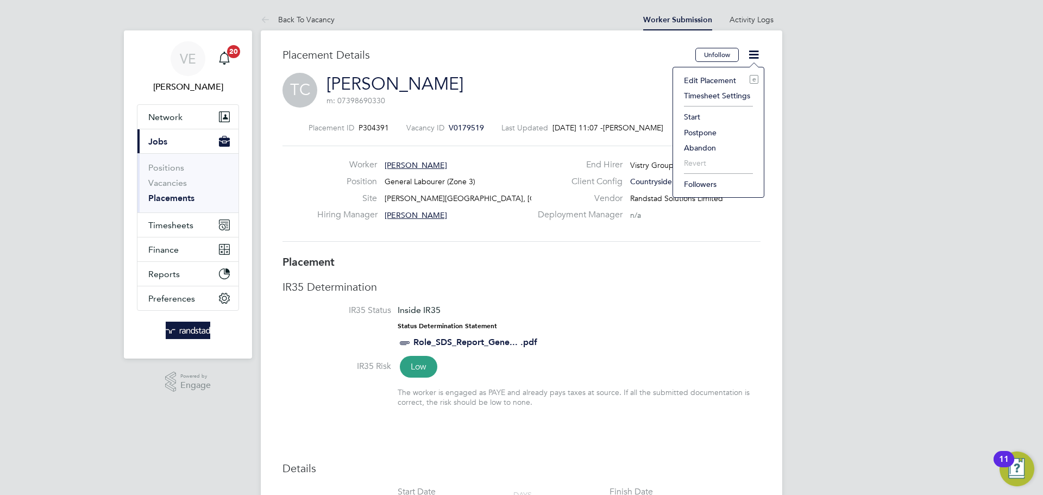
click at [682, 110] on li "Start" at bounding box center [718, 116] width 80 height 15
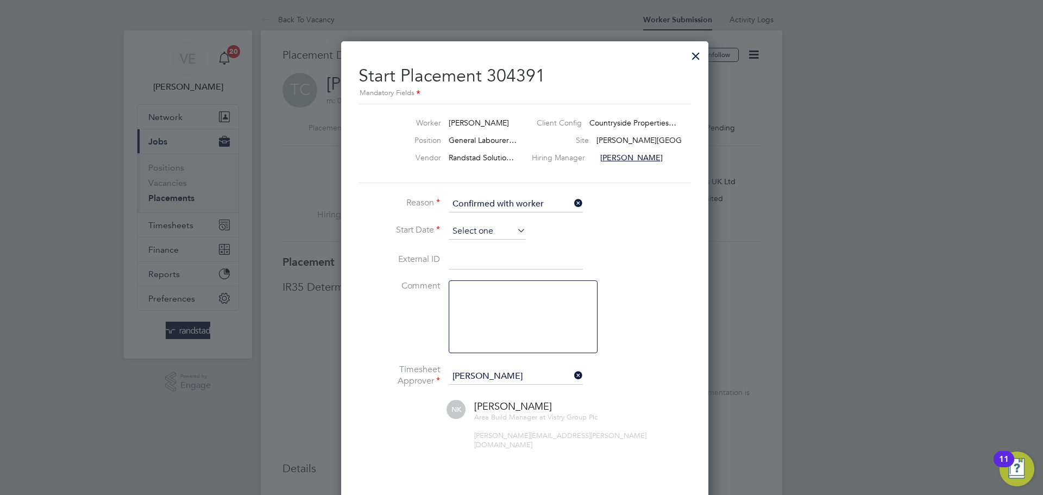
click at [488, 232] on input at bounding box center [487, 231] width 77 height 16
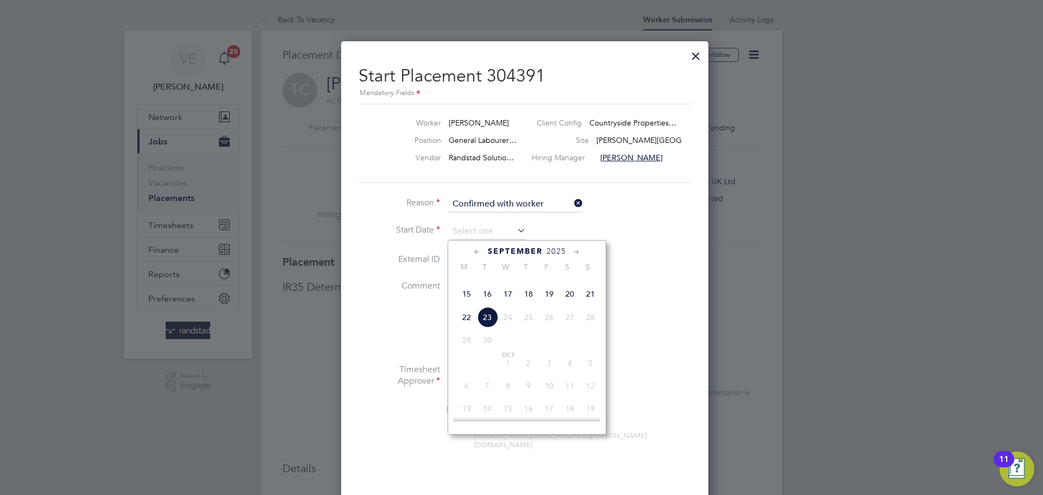
click at [470, 304] on span "15" at bounding box center [466, 293] width 21 height 21
type input "[DATE]"
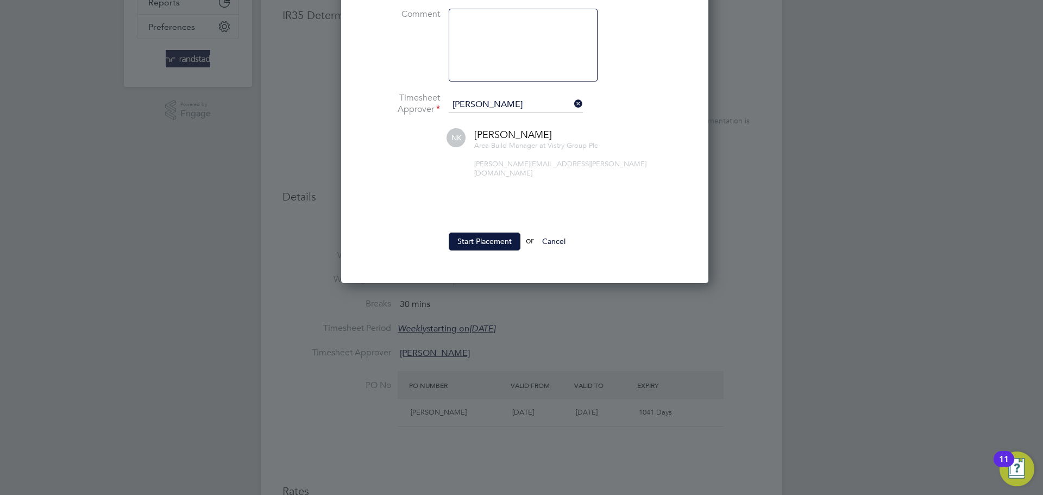
click at [503, 223] on ul "Reason Confirmed with worker Start Date 15 Sep 2025 External ID Comment Timeshe…" at bounding box center [521, 93] width 326 height 337
click at [507, 232] on button "Start Placement" at bounding box center [485, 240] width 72 height 17
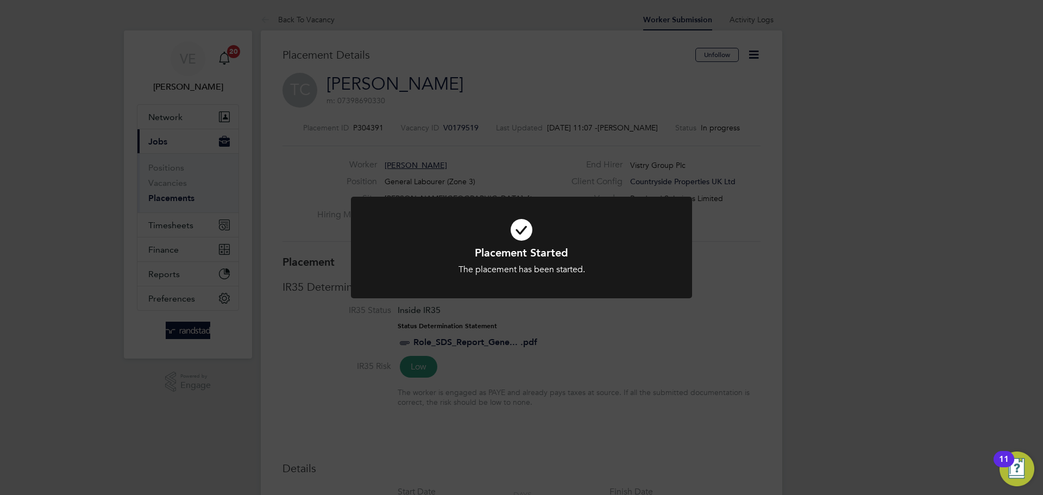
click at [669, 352] on div "Placement Started The placement has been started. Cancel Okay" at bounding box center [521, 247] width 1043 height 495
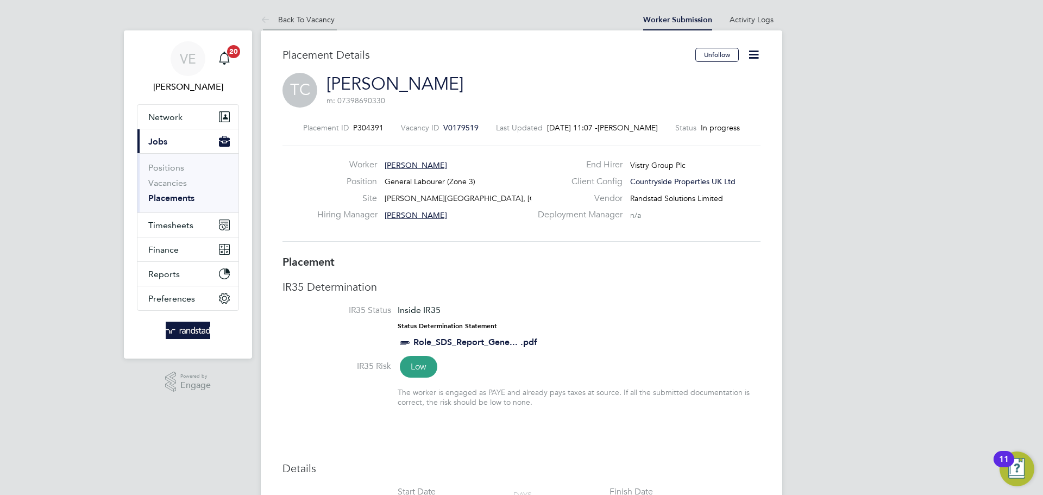
click at [301, 12] on li "Back To Vacancy" at bounding box center [298, 20] width 74 height 22
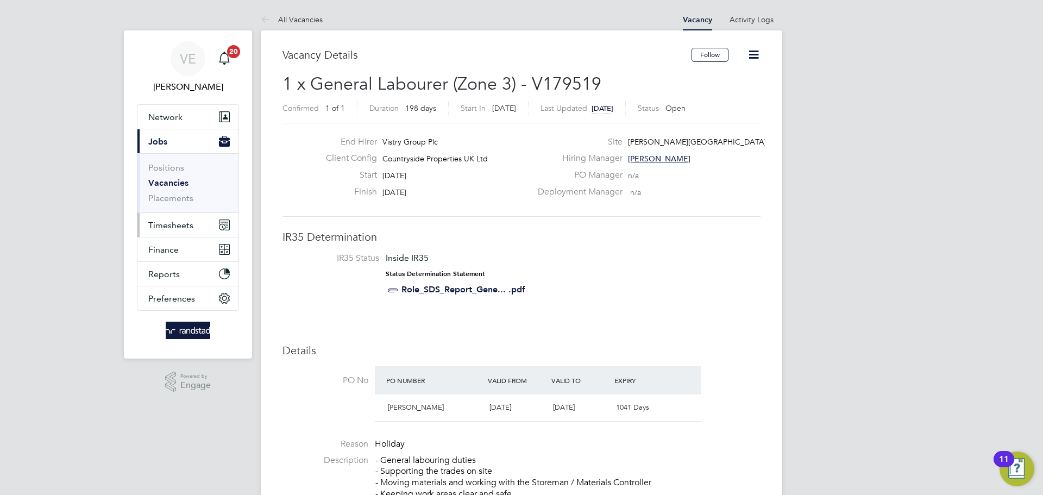
click at [171, 230] on button "Timesheets" at bounding box center [187, 225] width 101 height 24
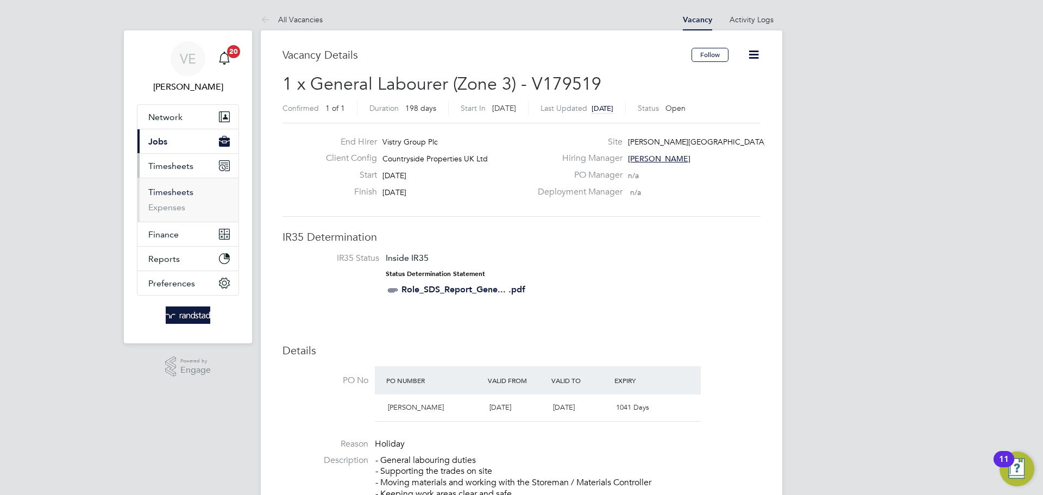
click at [169, 192] on link "Timesheets" at bounding box center [170, 192] width 45 height 10
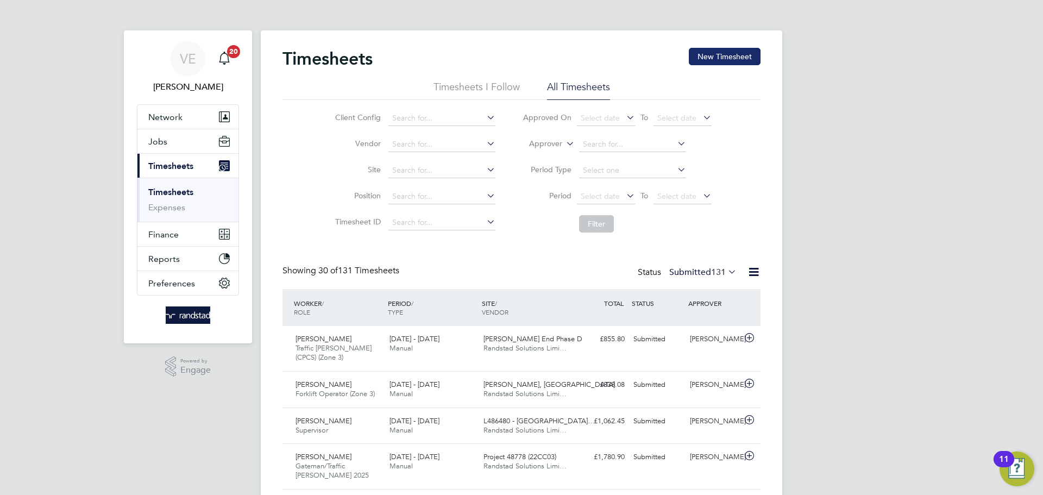
click at [726, 55] on button "New Timesheet" at bounding box center [725, 56] width 72 height 17
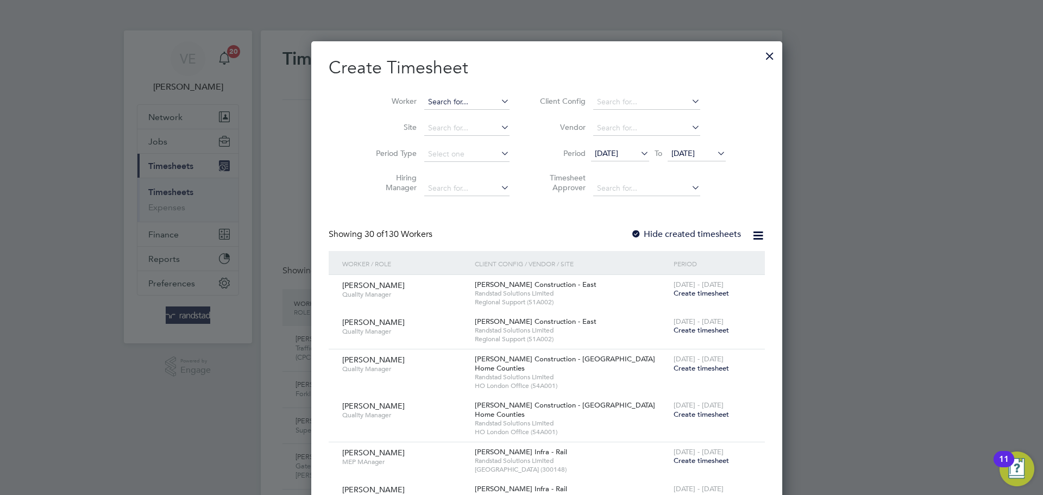
drag, startPoint x: 483, startPoint y: 91, endPoint x: 470, endPoint y: 97, distance: 14.6
click at [478, 95] on li "Worker" at bounding box center [438, 102] width 169 height 26
click at [455, 100] on input at bounding box center [466, 101] width 85 height 15
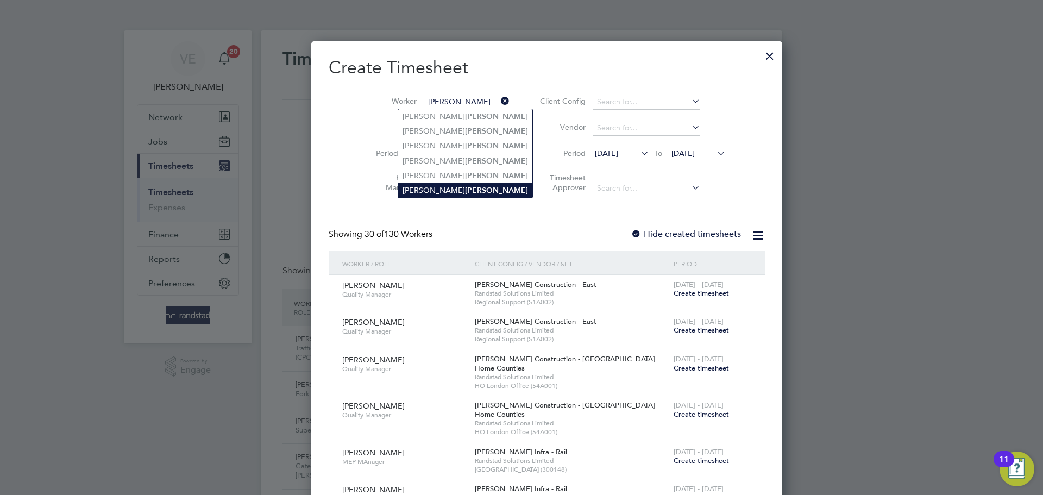
click at [464, 183] on li "Timothy Coleman" at bounding box center [465, 190] width 134 height 15
type input "Timothy Coleman"
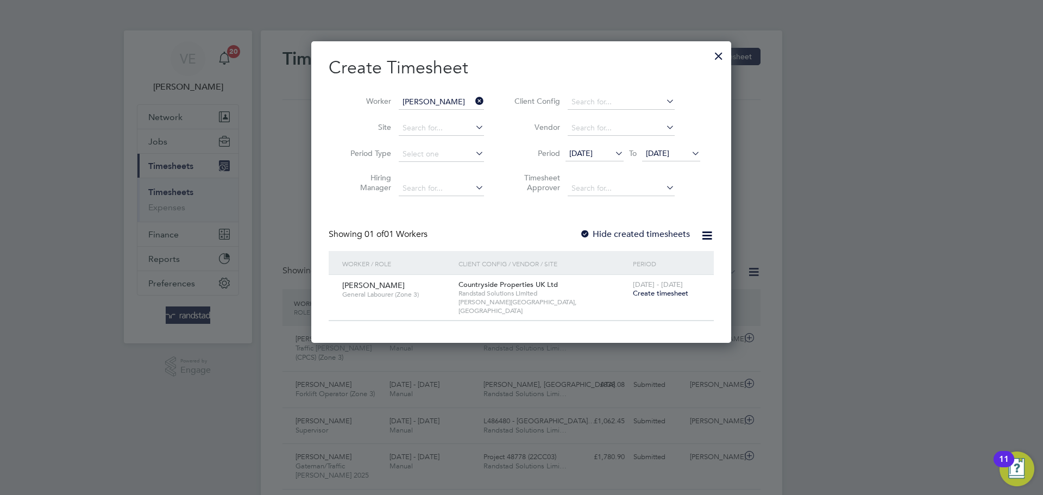
click at [670, 295] on span "Create timesheet" at bounding box center [660, 292] width 55 height 9
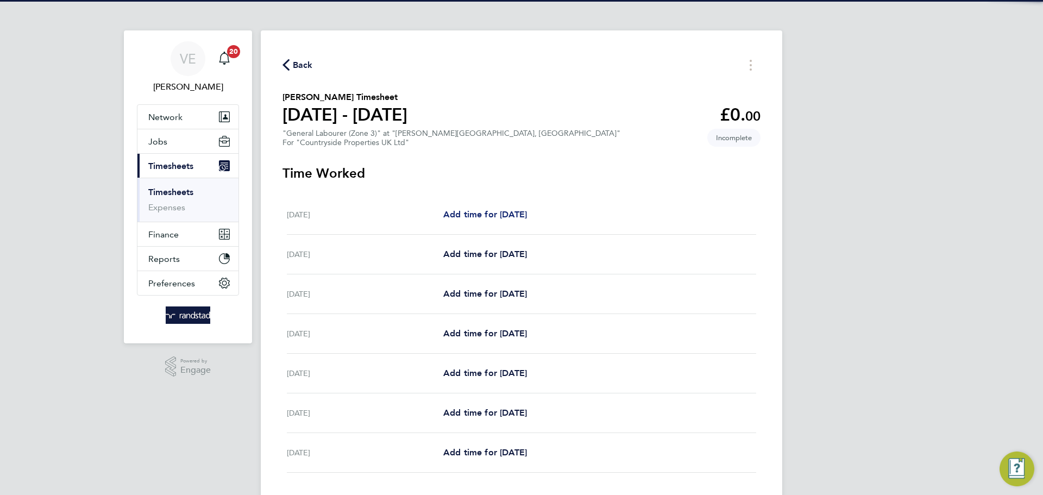
click at [480, 216] on span "Add time for Mon 15 Sep" at bounding box center [485, 214] width 84 height 10
select select "30"
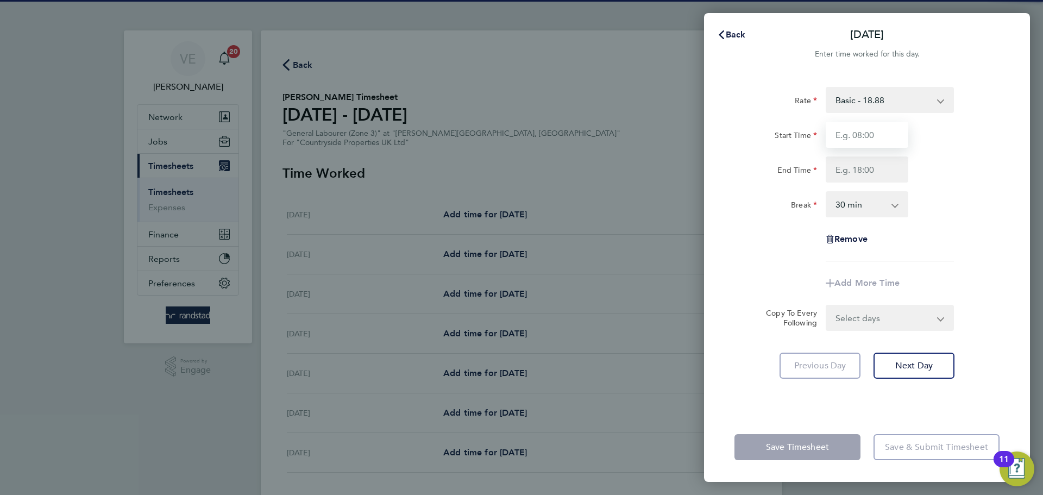
click at [866, 137] on input "Start Time" at bounding box center [866, 135] width 83 height 26
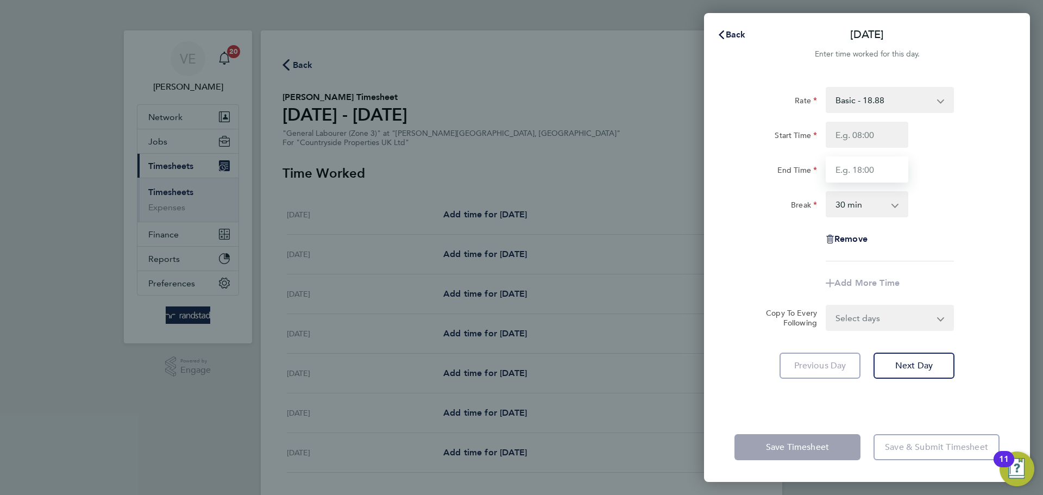
click at [846, 178] on input "End Time" at bounding box center [866, 169] width 83 height 26
type input "17:00"
click at [864, 147] on input "Start Time" at bounding box center [866, 135] width 83 height 26
type input "07:30"
click at [917, 157] on div "End Time 17:00" at bounding box center [867, 169] width 274 height 26
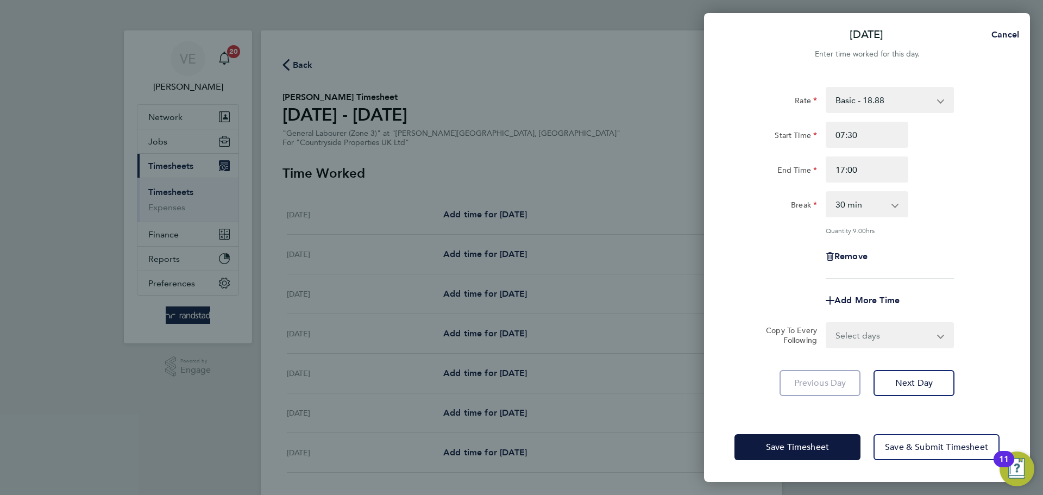
click at [888, 339] on select "Select days Day Weekday (Mon-Fri) Weekend (Sat-Sun) Tuesday Wednesday Thursday …" at bounding box center [883, 335] width 114 height 24
select select "WEEKDAY"
click at [826, 323] on select "Select days Day Weekday (Mon-Fri) Weekend (Sat-Sun) Tuesday Wednesday Thursday …" at bounding box center [883, 335] width 114 height 24
select select "2025-09-21"
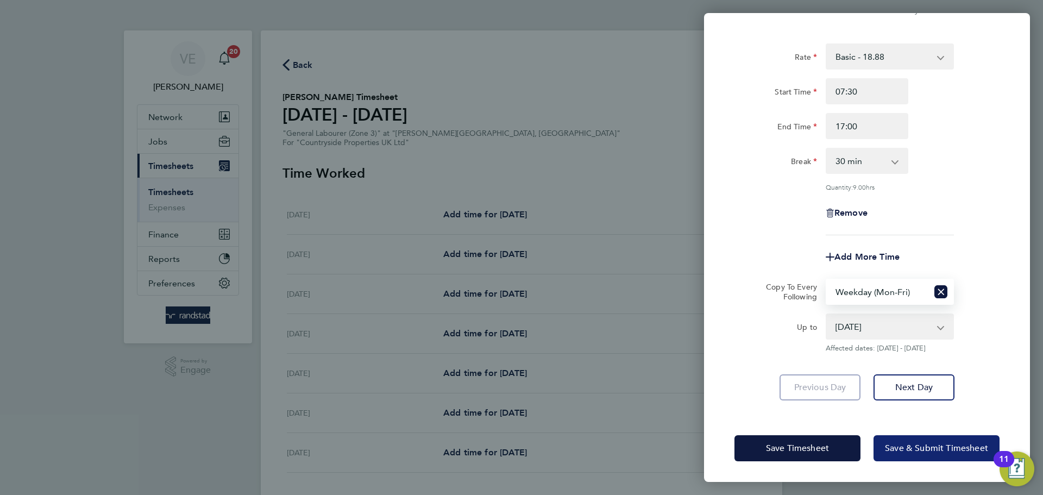
click at [934, 443] on span "Save & Submit Timesheet" at bounding box center [936, 448] width 103 height 11
